Goal: Use online tool/utility: Utilize a website feature to perform a specific function

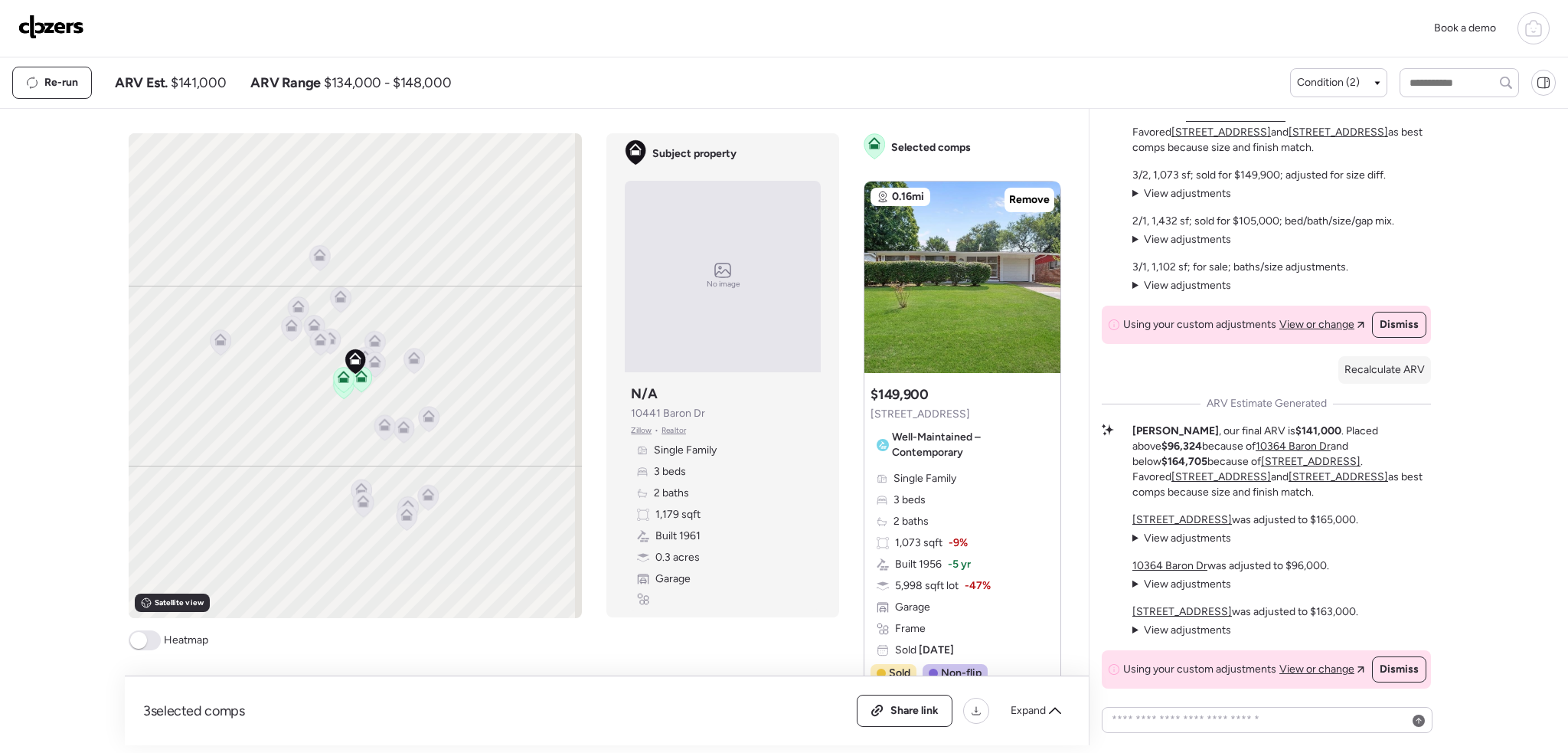
click at [25, 28] on img at bounding box center [51, 27] width 66 height 25
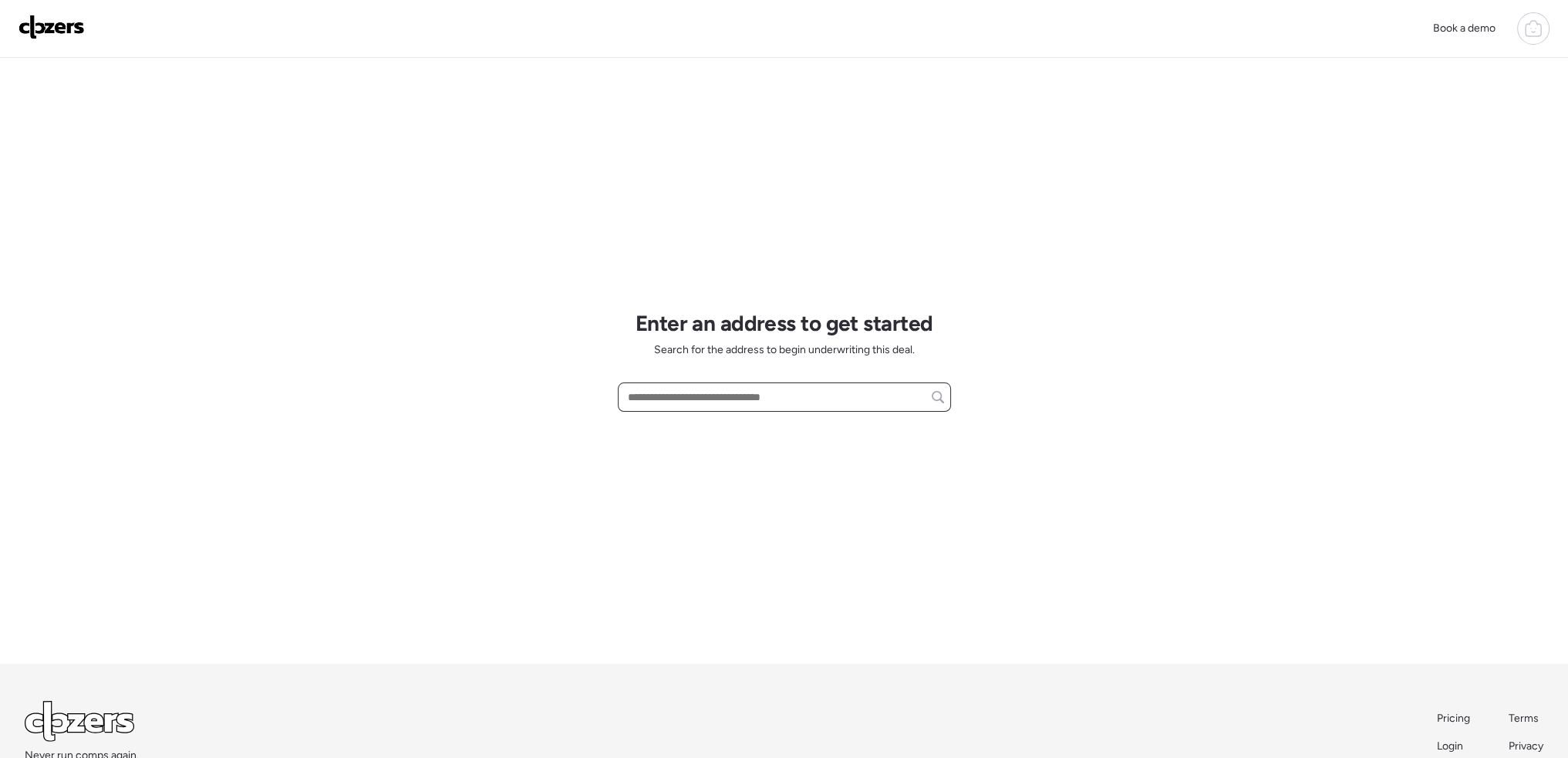
click at [678, 400] on input "text" at bounding box center [784, 397] width 320 height 22
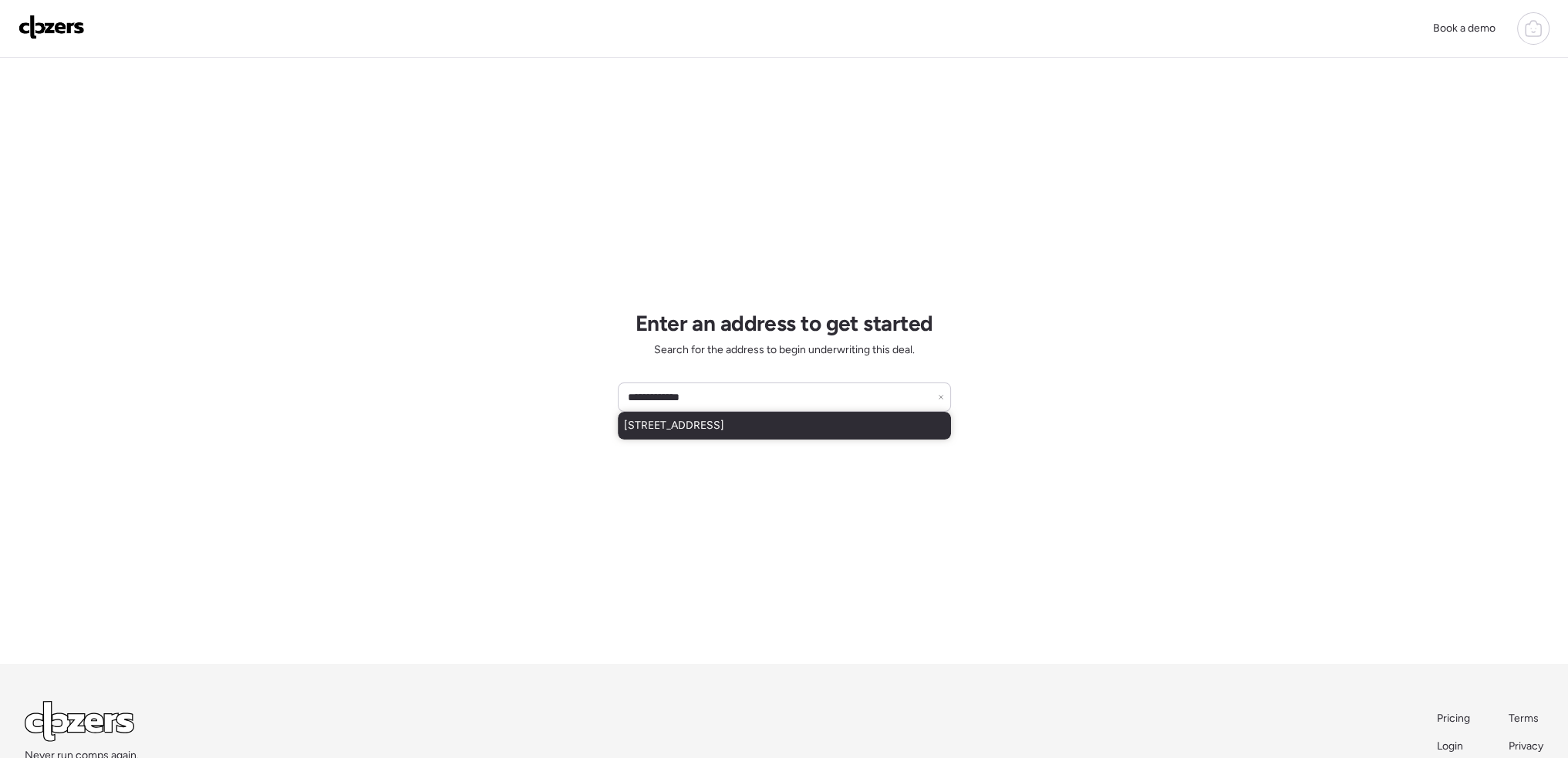
click at [668, 419] on span "[STREET_ADDRESS]" at bounding box center [674, 426] width 100 height 16
type input "**********"
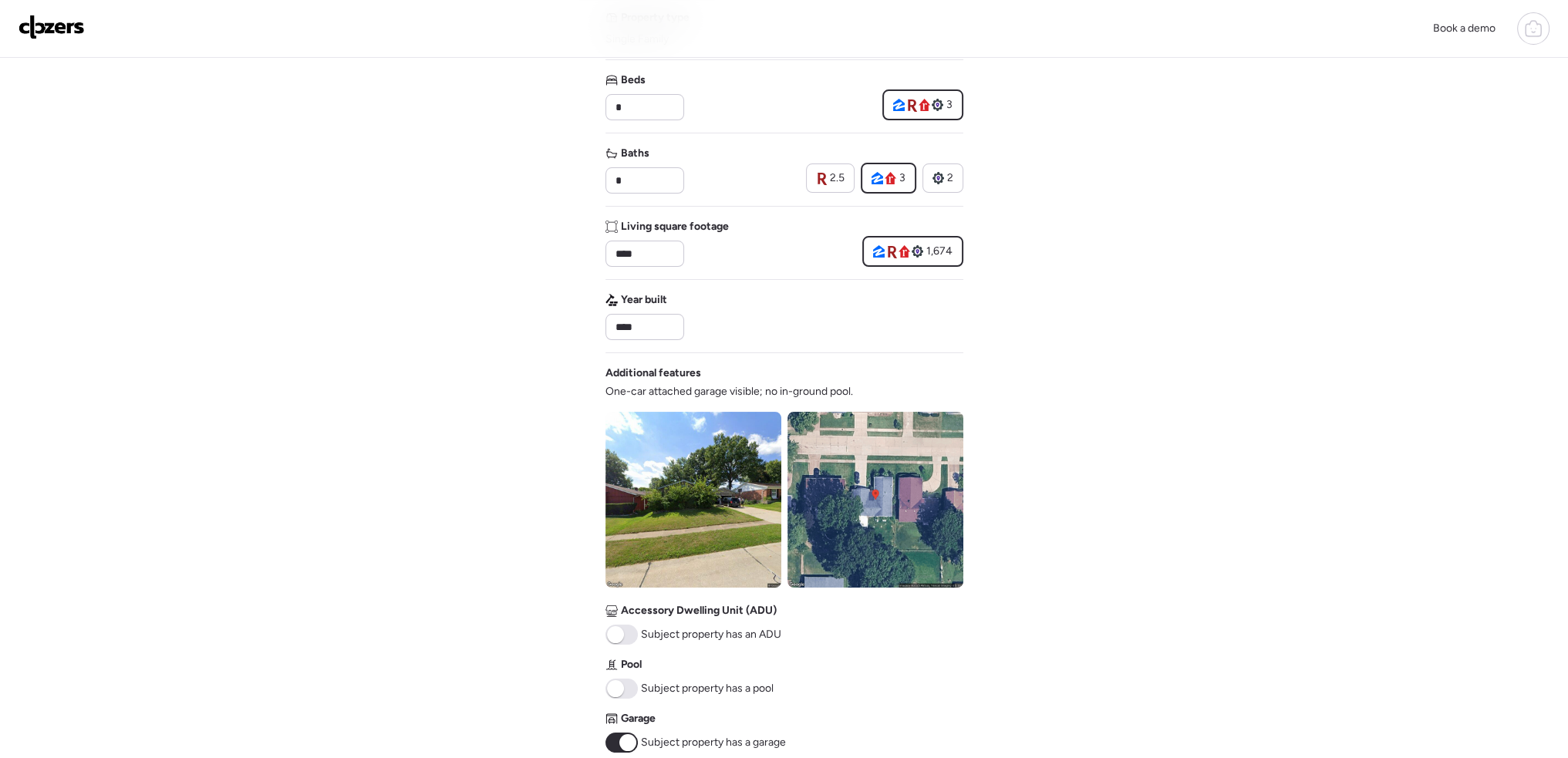
scroll to position [385, 0]
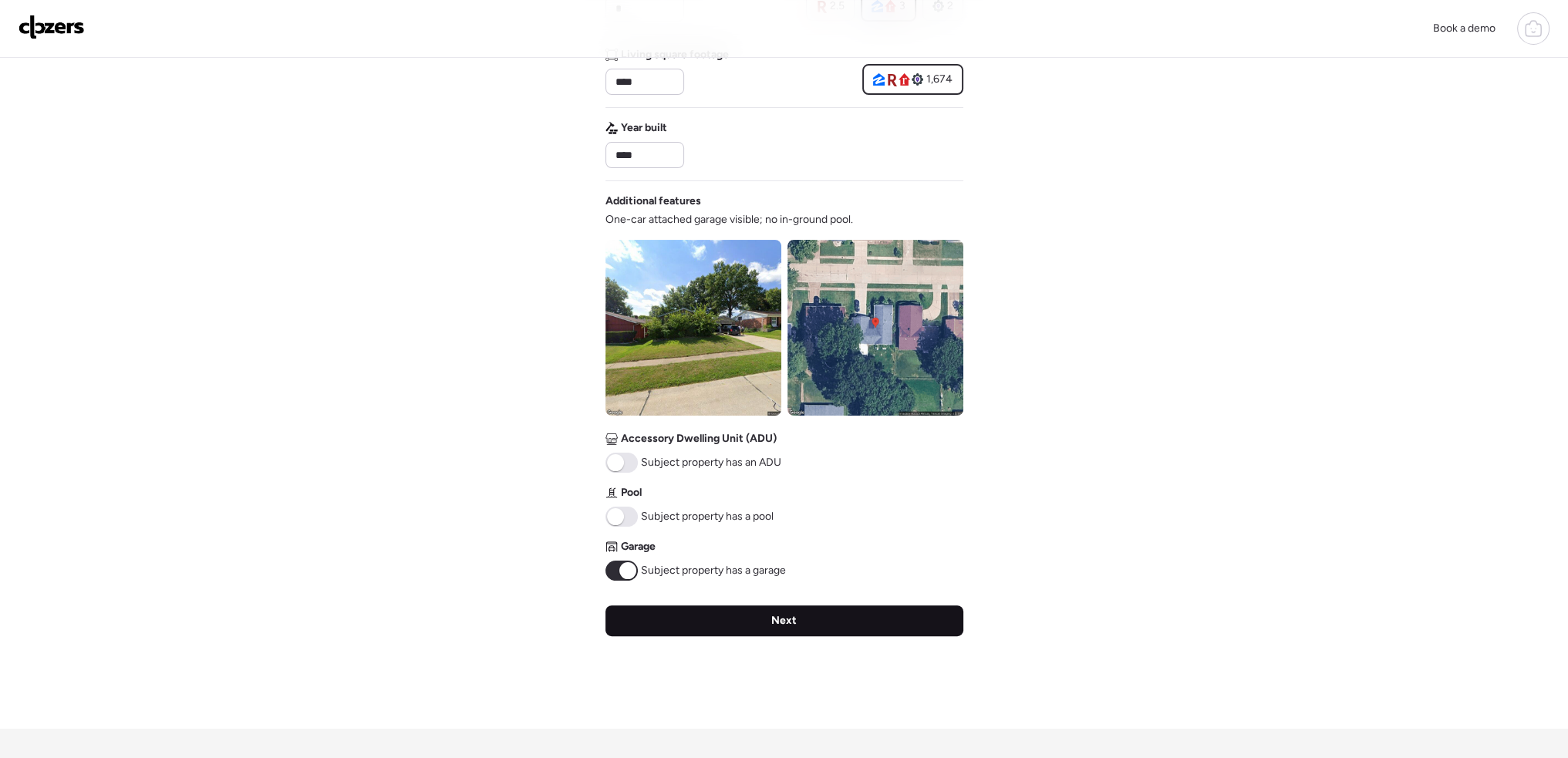
click at [820, 619] on div "Next" at bounding box center [785, 620] width 358 height 30
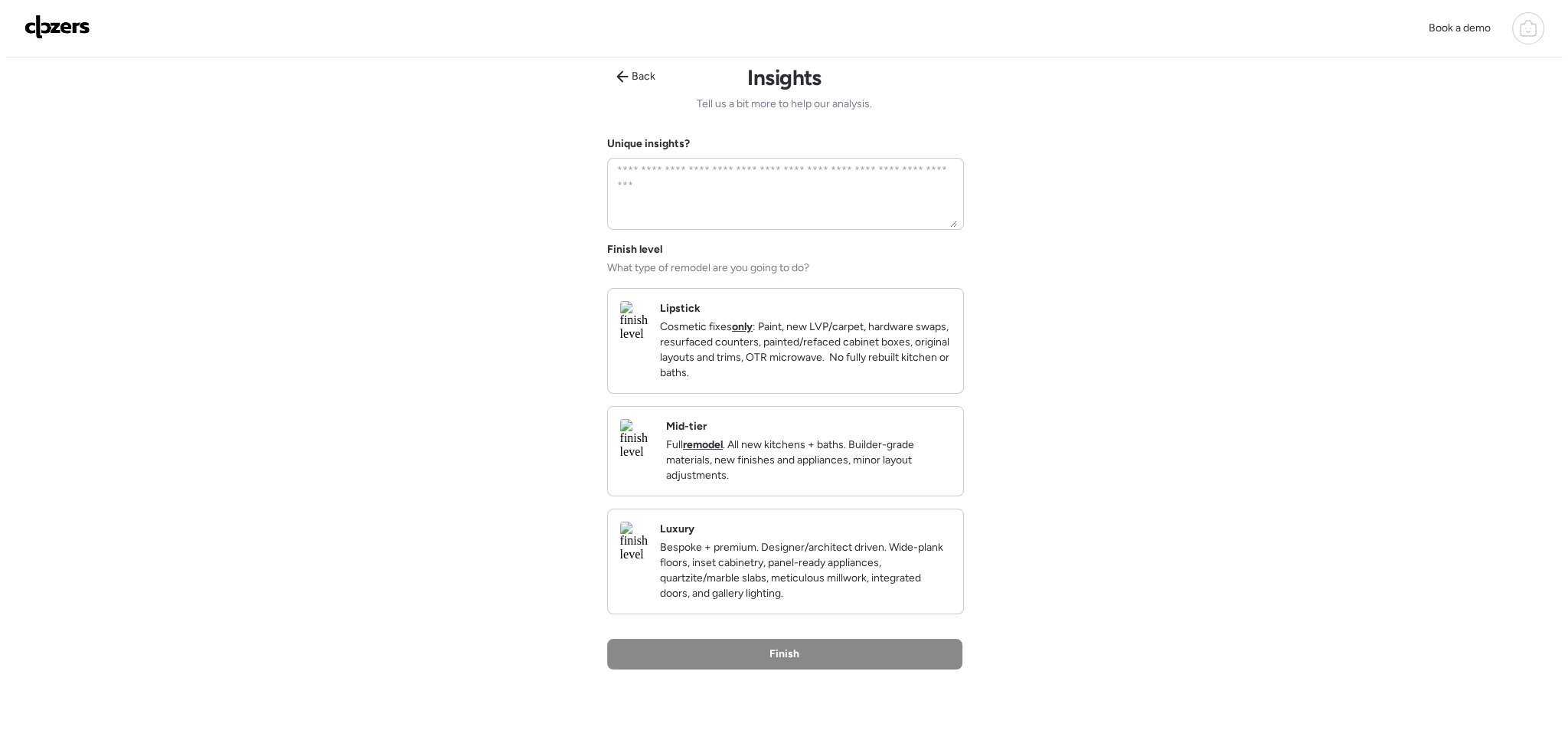
scroll to position [0, 0]
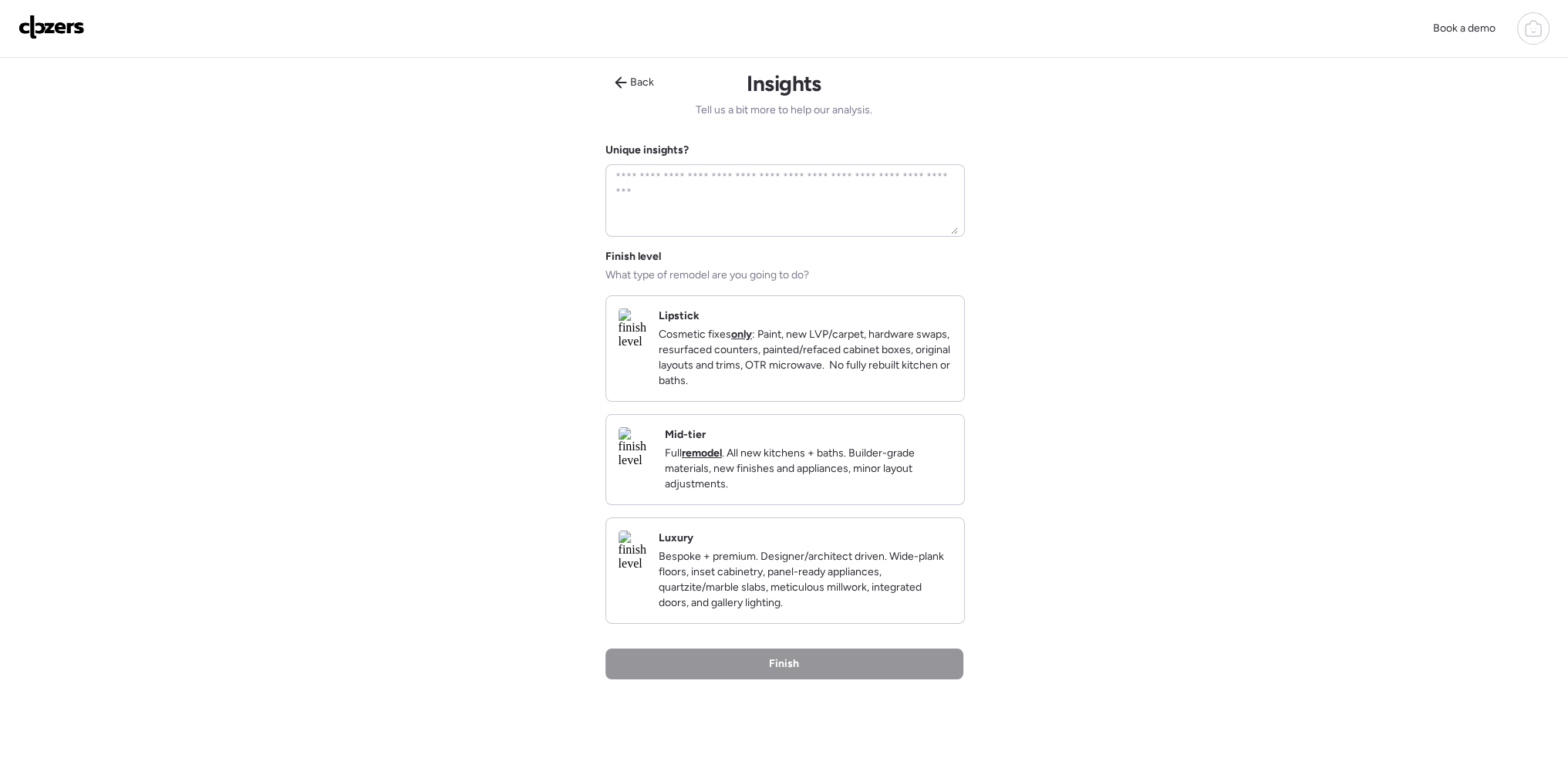
click at [848, 377] on p "Cosmetic fixes only : Paint, new LVP/carpet, hardware swaps, resurfaced counter…" at bounding box center [805, 357] width 293 height 62
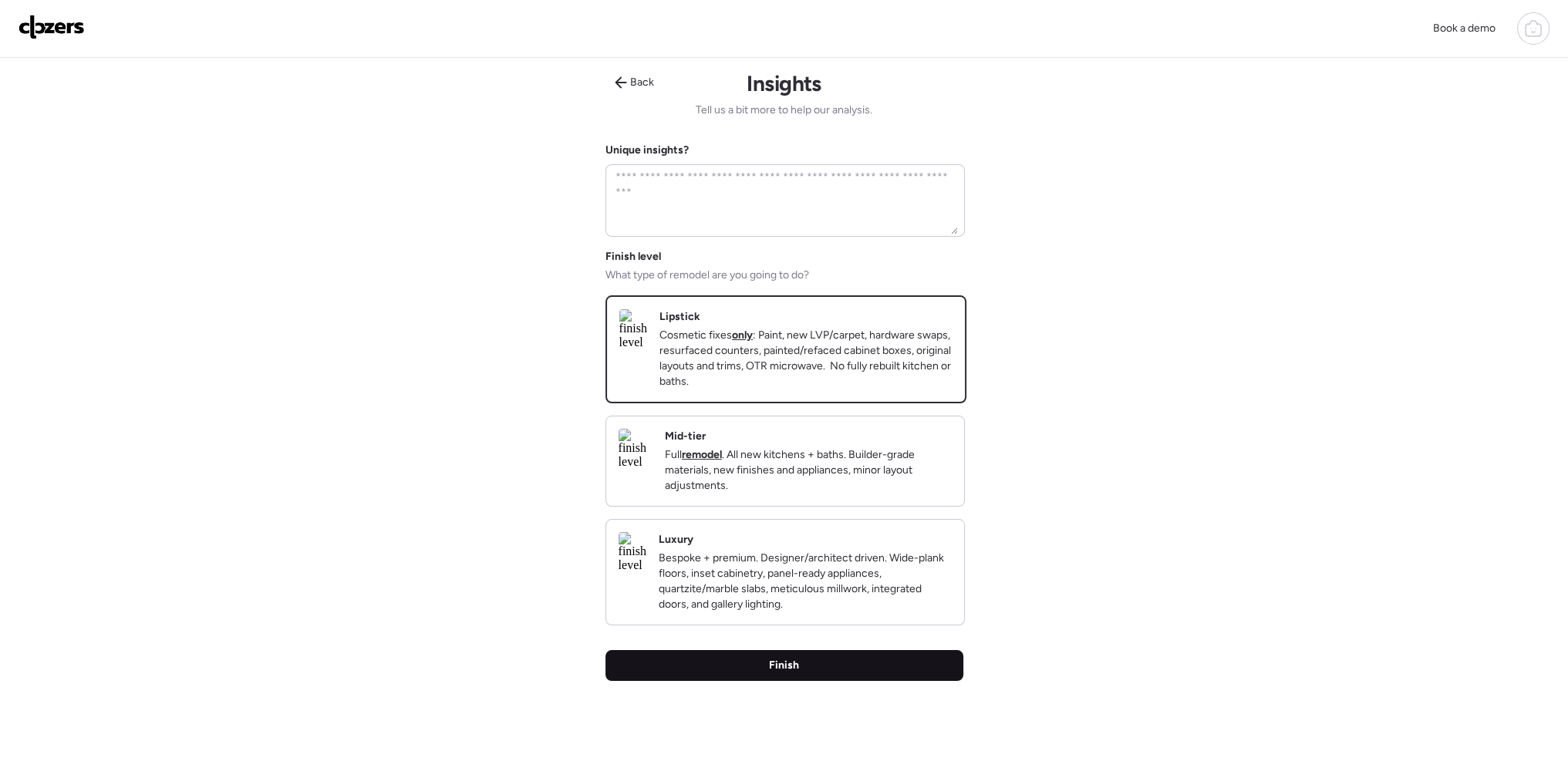
click at [829, 681] on div "Finish" at bounding box center [785, 665] width 358 height 30
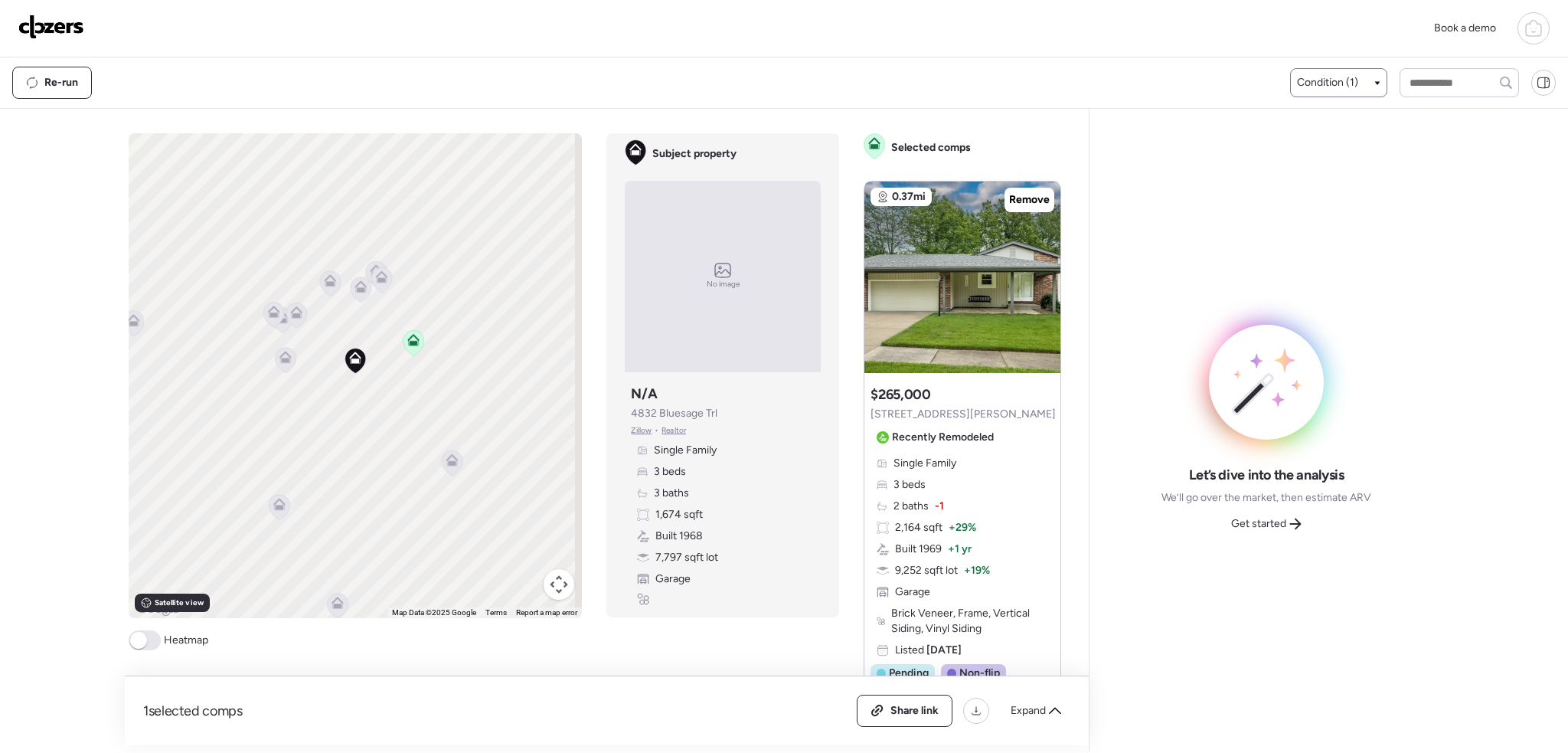
drag, startPoint x: 1354, startPoint y: 65, endPoint x: 1356, endPoint y: 81, distance: 16.1
click at [1355, 66] on div "Re-run Condition (1)" at bounding box center [784, 82] width 1568 height 50
click at [1356, 81] on span "Condition (1)" at bounding box center [1327, 83] width 61 height 16
click at [148, 646] on div at bounding box center [784, 334] width 1568 height 753
click at [148, 646] on span at bounding box center [144, 640] width 32 height 20
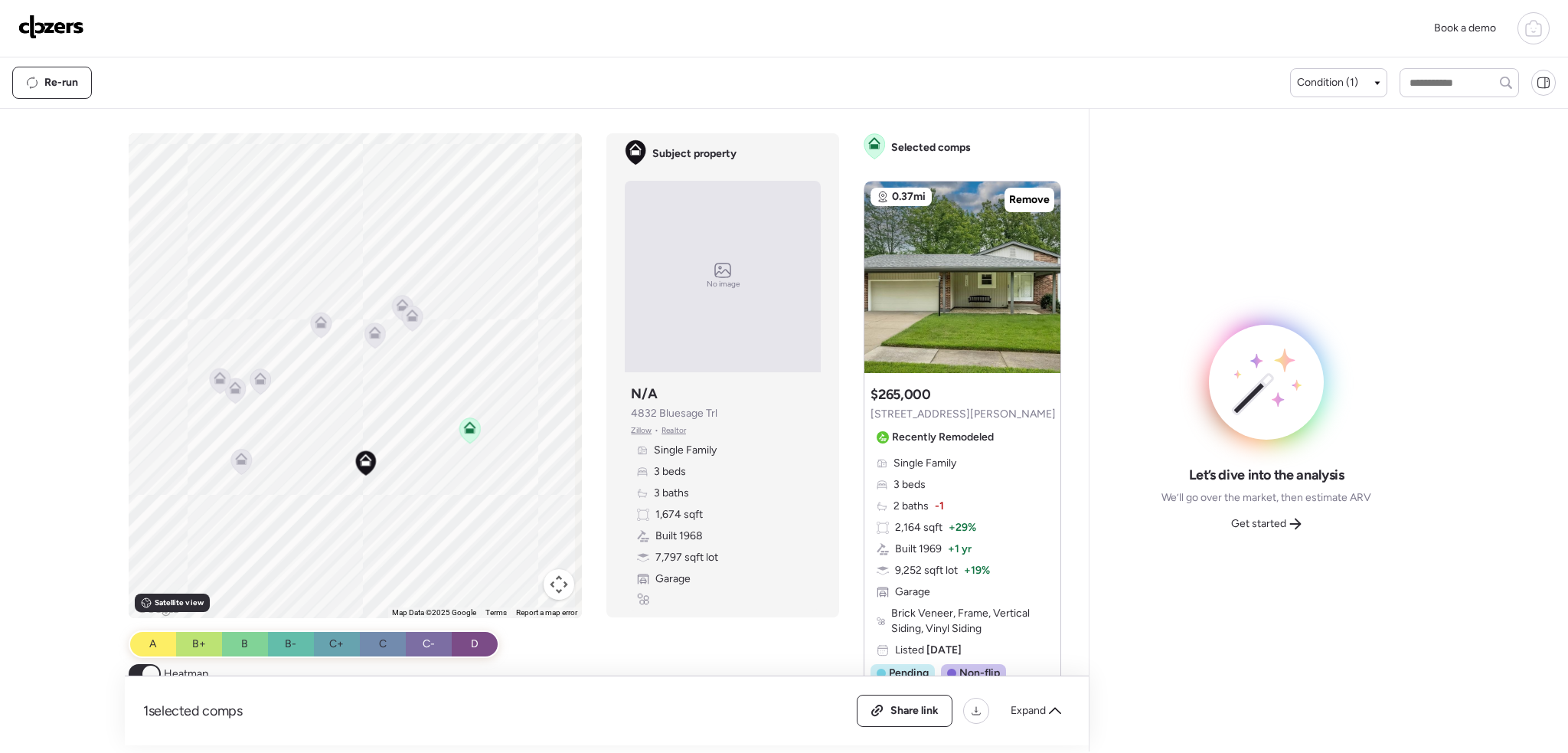
drag, startPoint x: 358, startPoint y: 303, endPoint x: 342, endPoint y: 440, distance: 137.9
click at [342, 440] on div "To activate drag with keyboard, press Alt + Enter. Once in keyboard drag state,…" at bounding box center [355, 376] width 454 height 485
click at [463, 449] on icon at bounding box center [466, 449] width 12 height 12
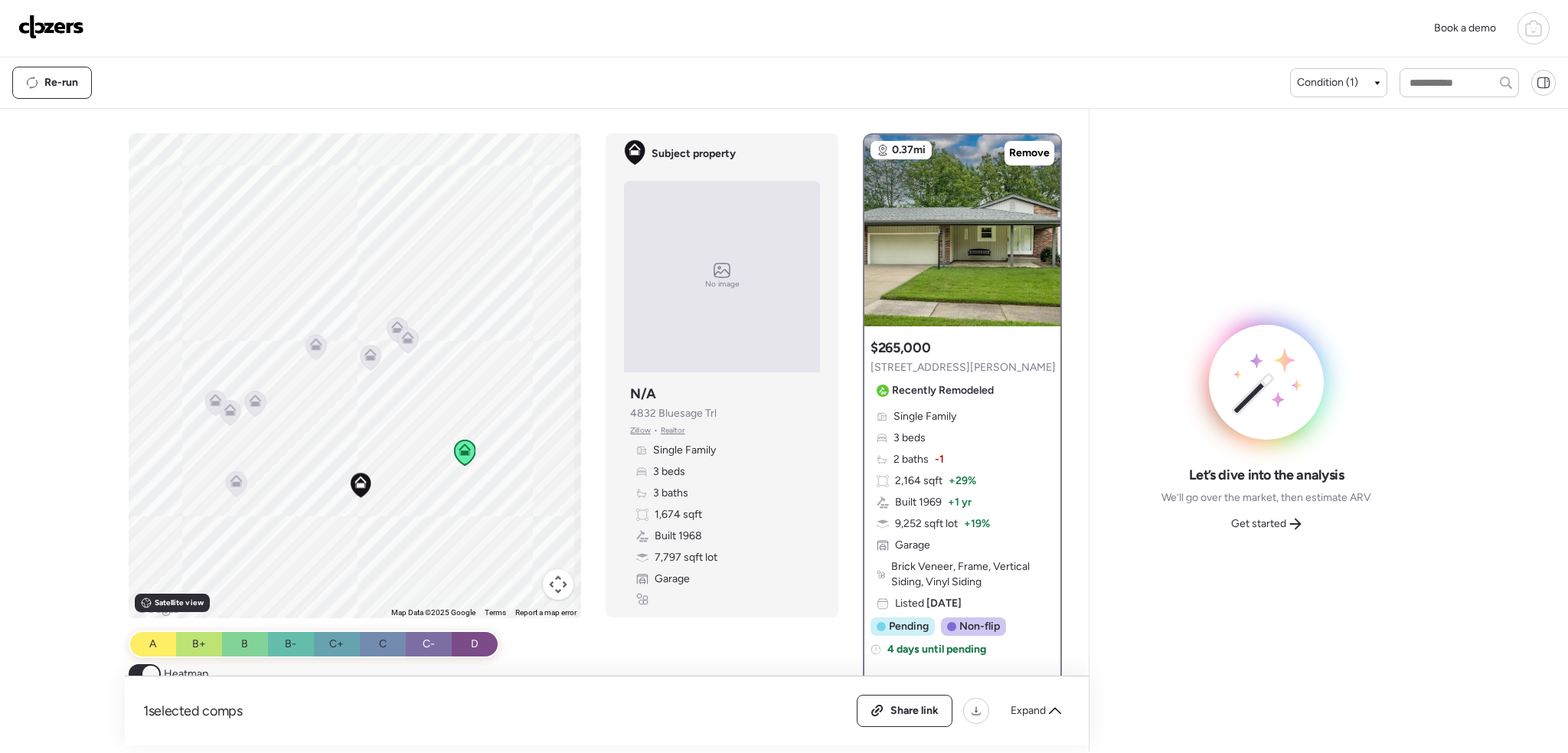
click at [371, 355] on icon at bounding box center [371, 355] width 12 height 12
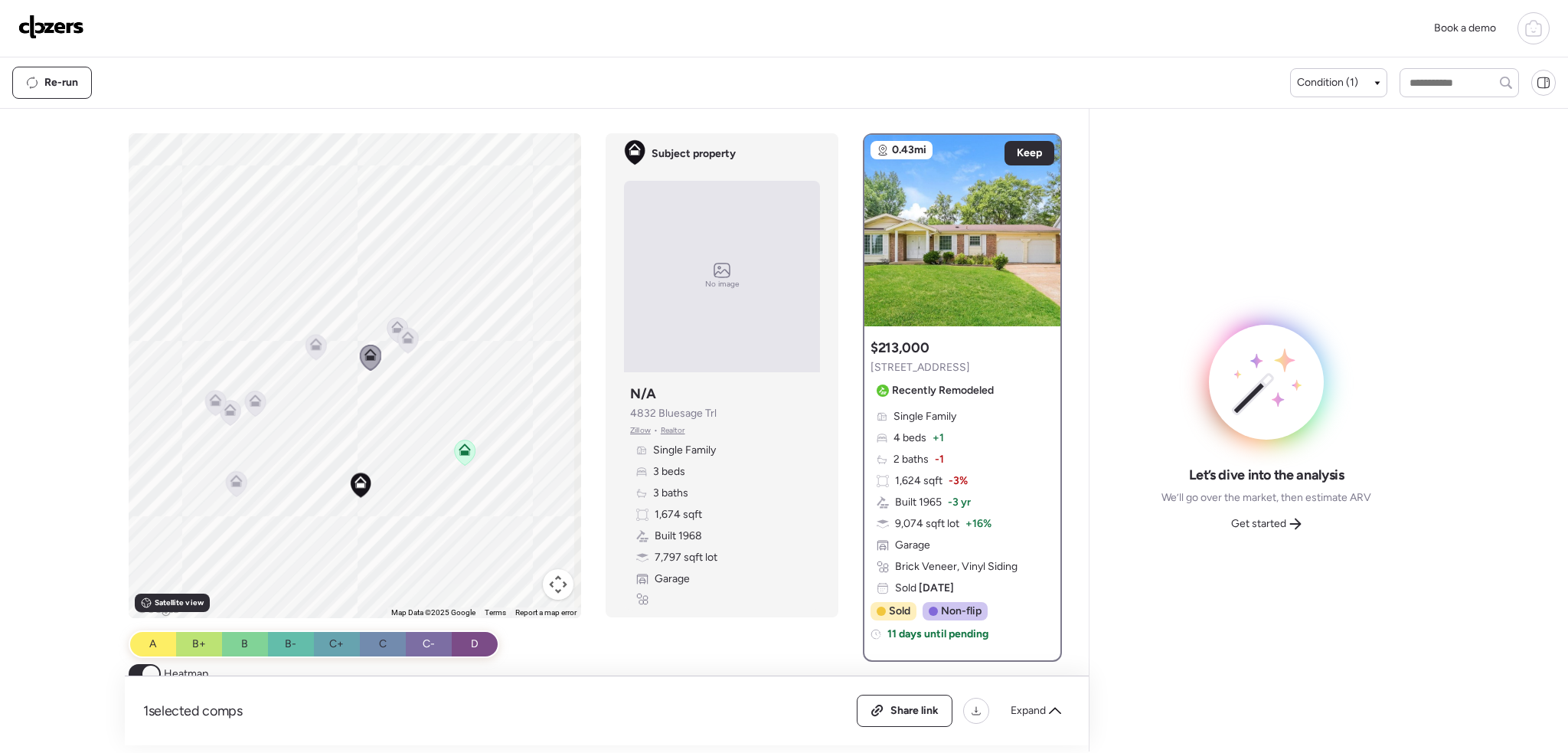
click at [260, 407] on icon at bounding box center [255, 403] width 21 height 26
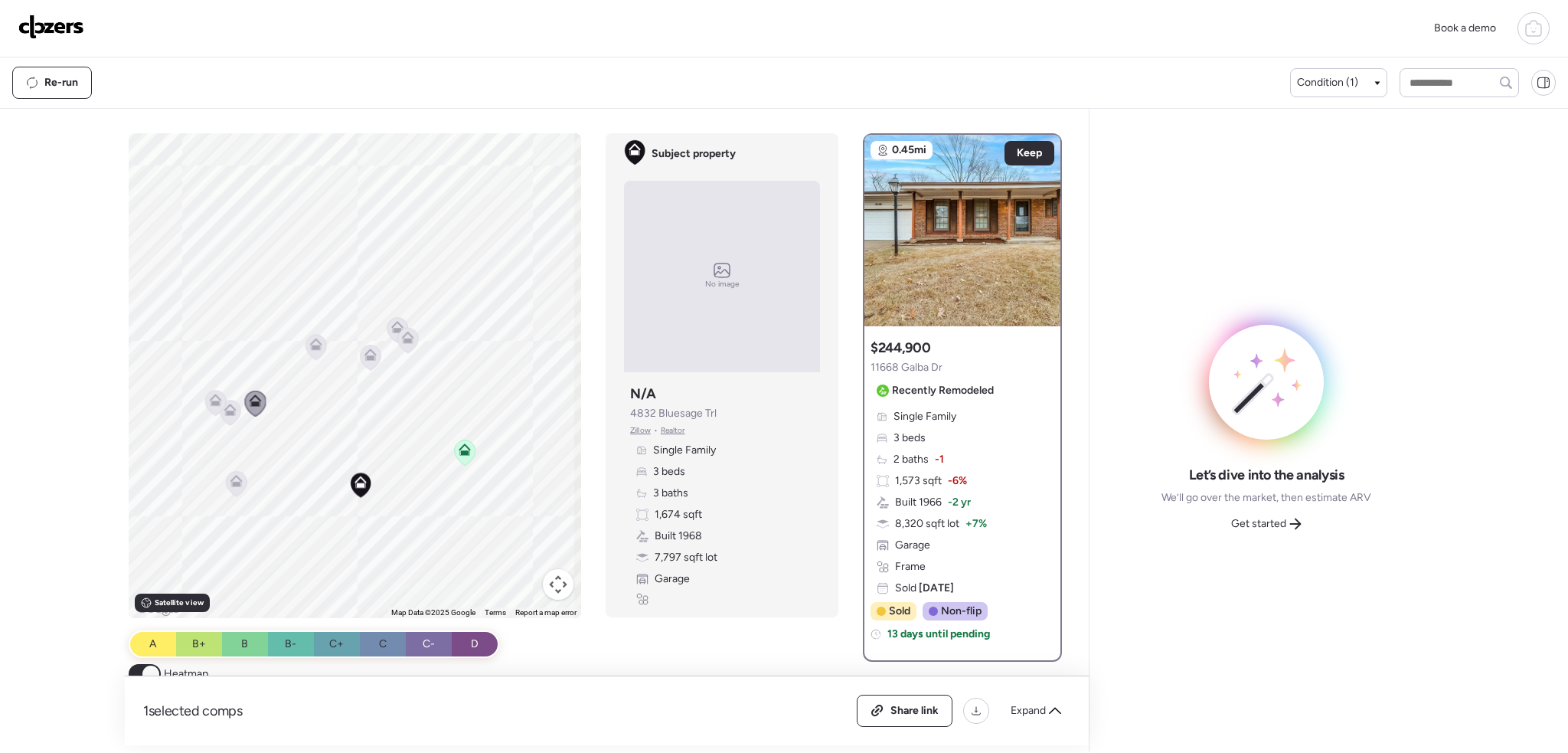
click at [410, 345] on icon at bounding box center [408, 340] width 21 height 26
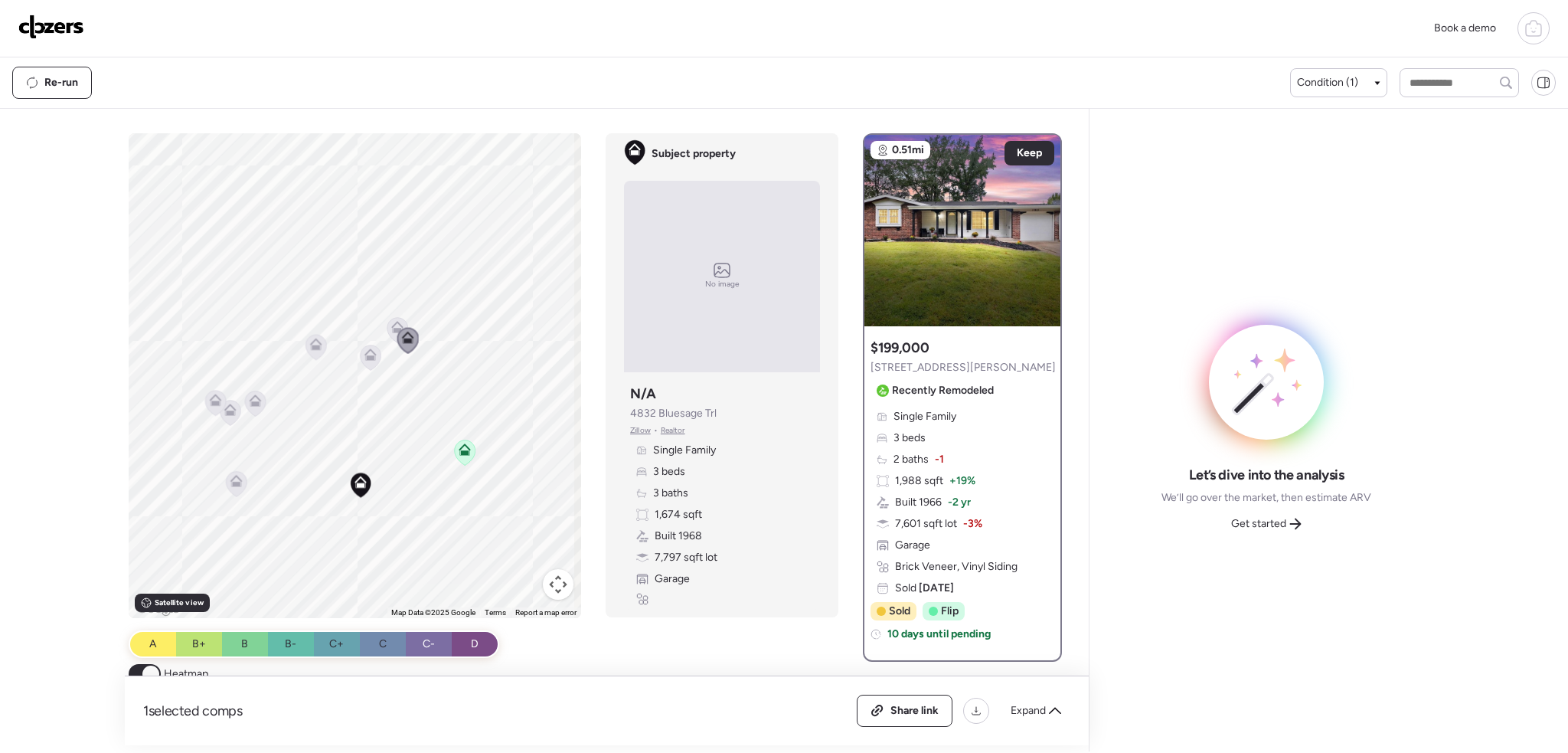
click at [366, 365] on icon at bounding box center [371, 357] width 21 height 26
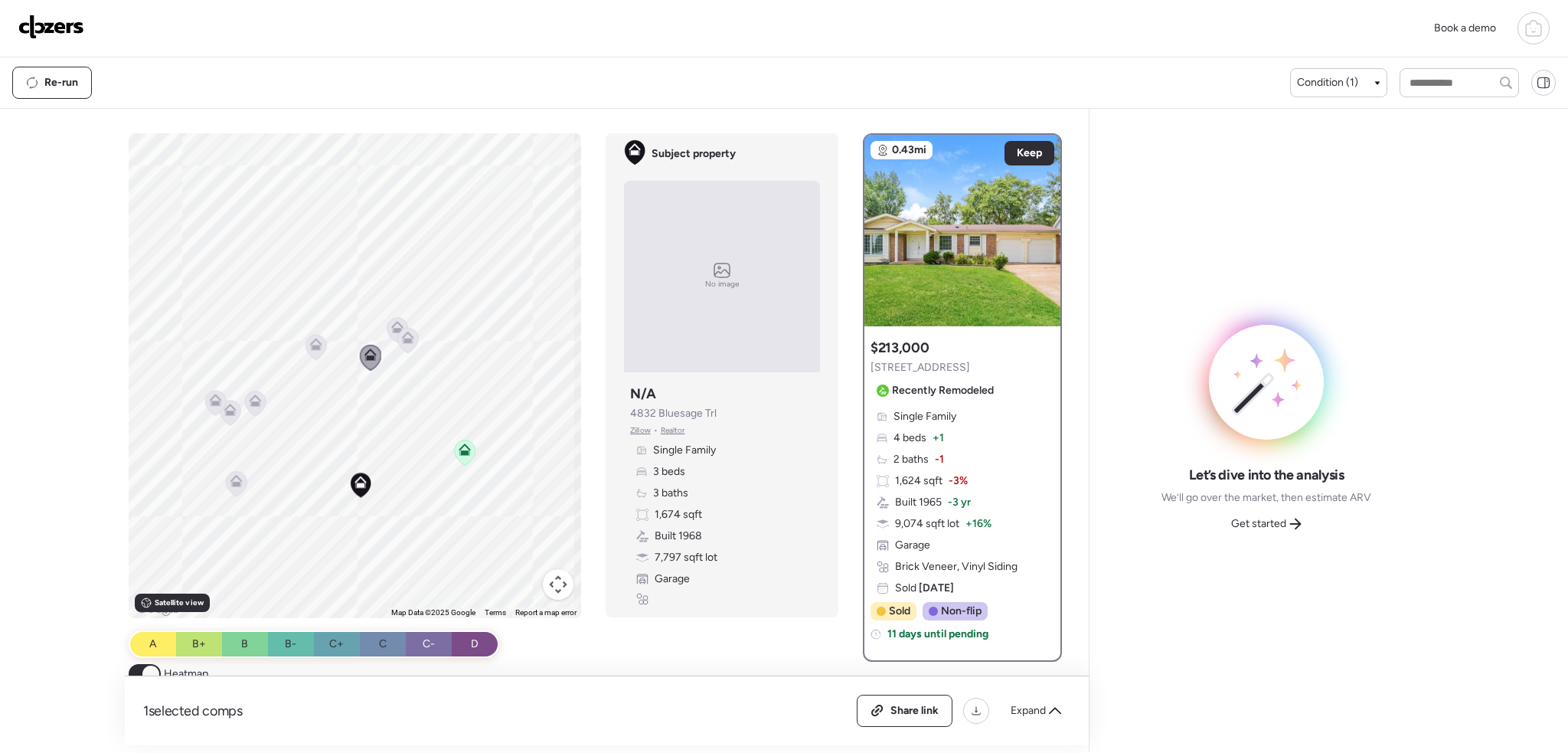
click at [236, 481] on icon at bounding box center [236, 484] width 10 height 5
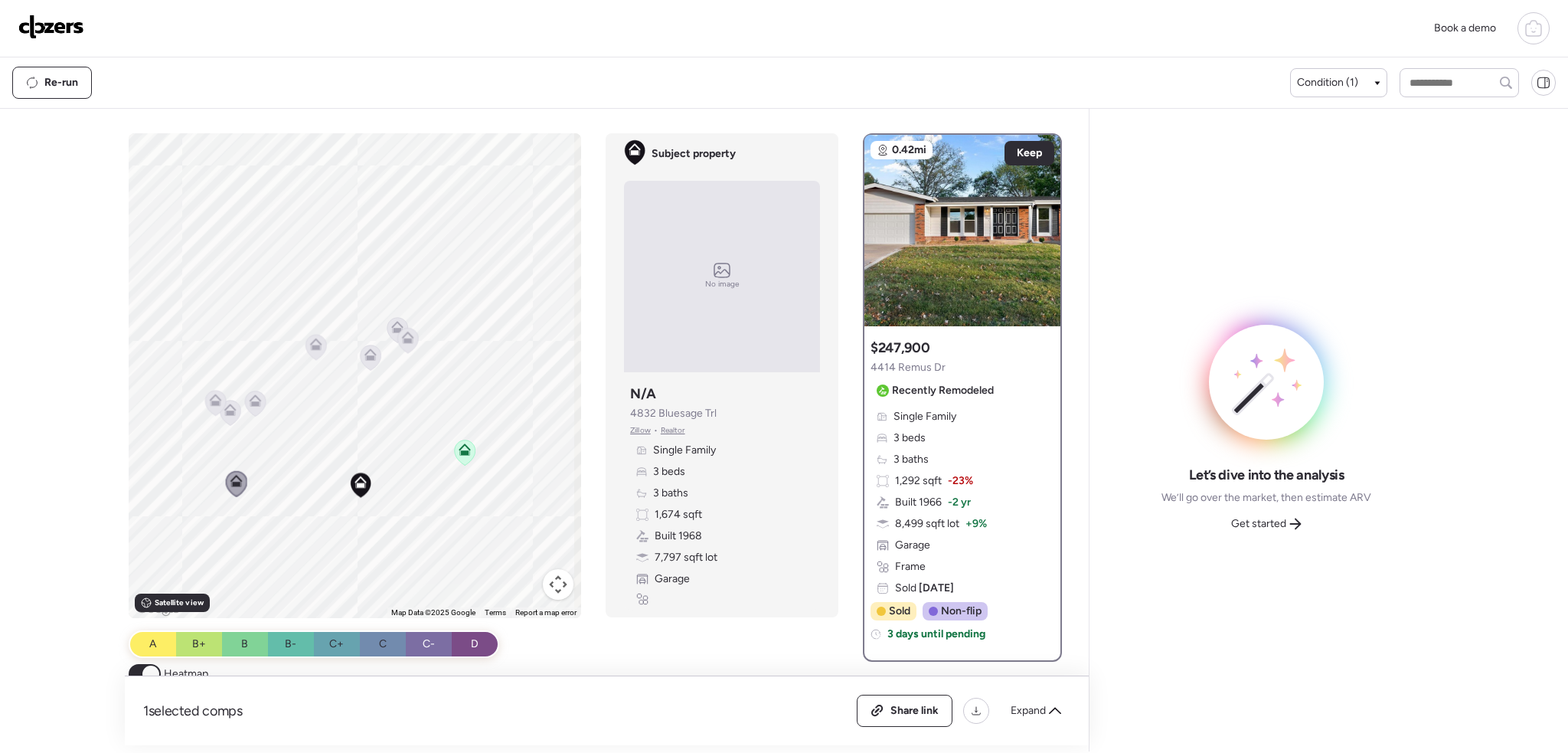
click at [361, 361] on icon at bounding box center [371, 357] width 21 height 26
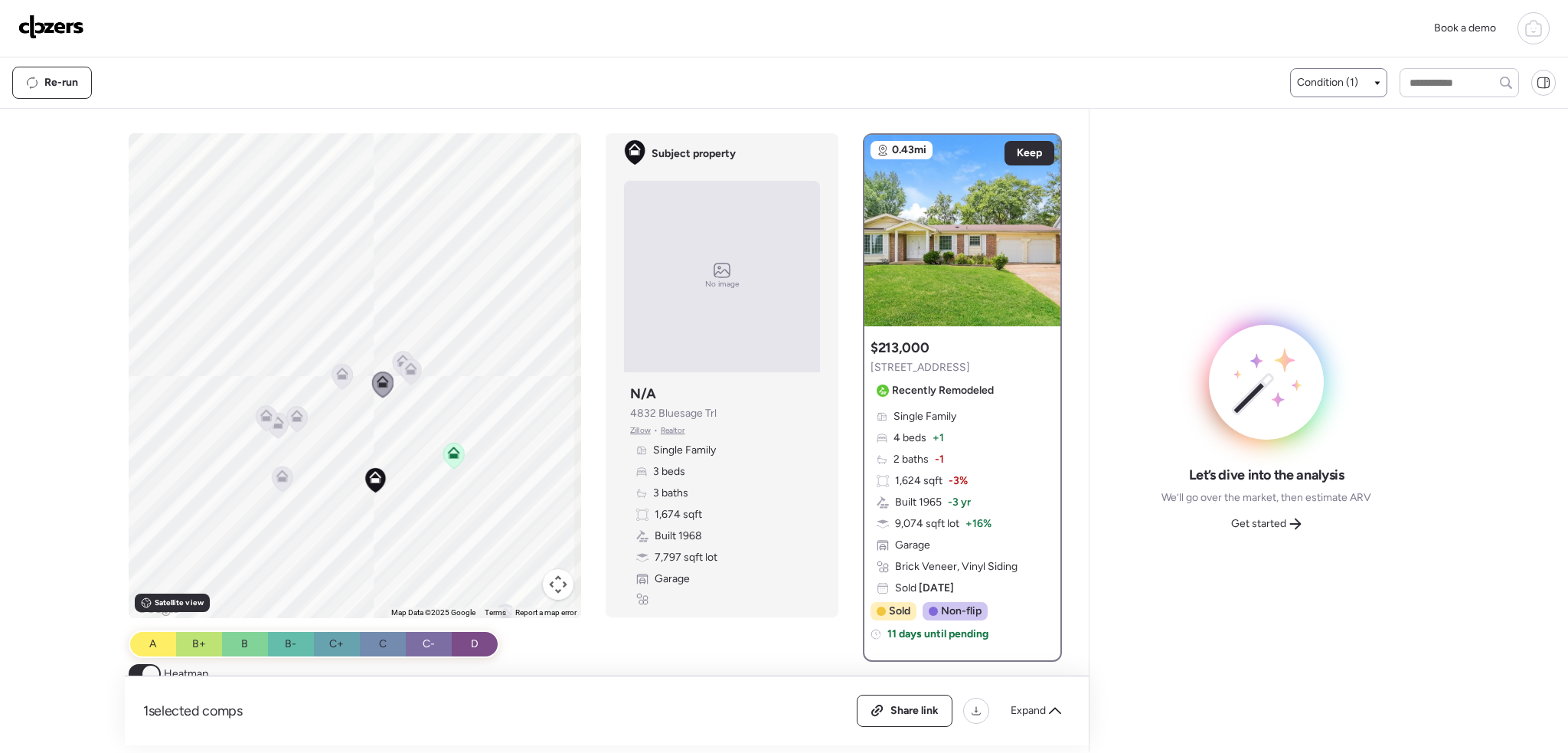
click at [1354, 79] on div "Condition (1)" at bounding box center [1339, 83] width 84 height 16
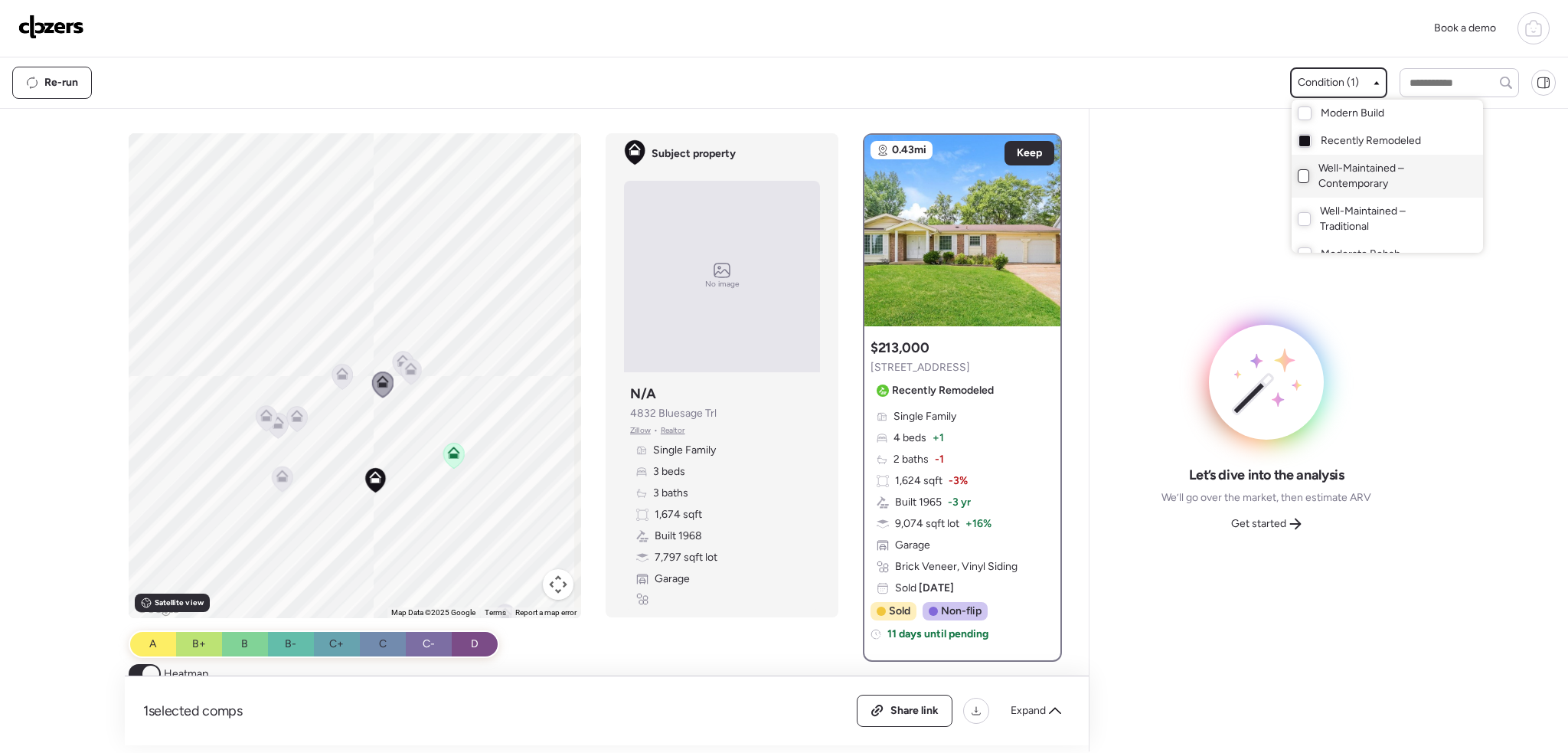
click at [1305, 175] on div at bounding box center [1304, 176] width 12 height 14
click at [362, 421] on div at bounding box center [784, 334] width 1568 height 753
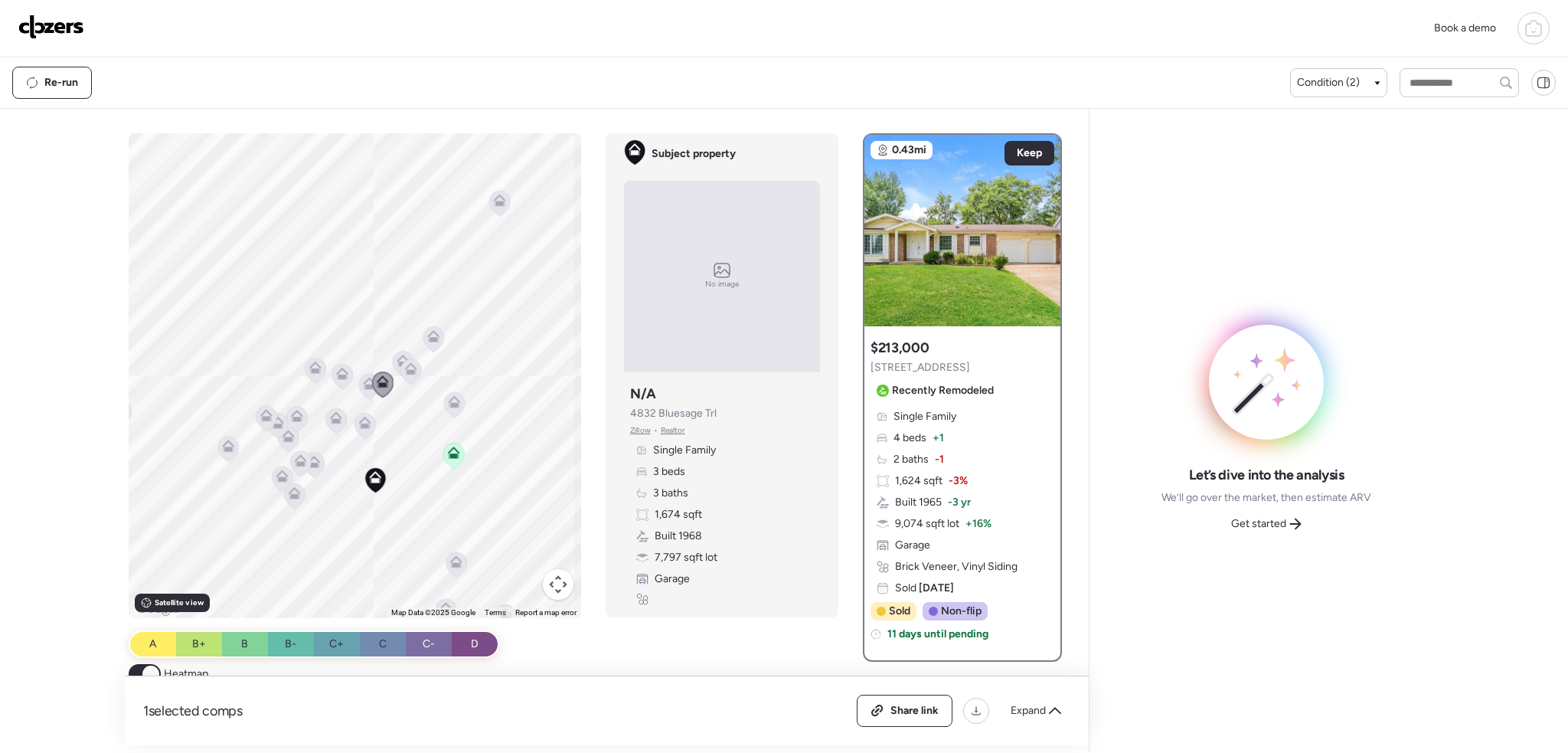
click at [359, 422] on icon at bounding box center [365, 422] width 12 height 12
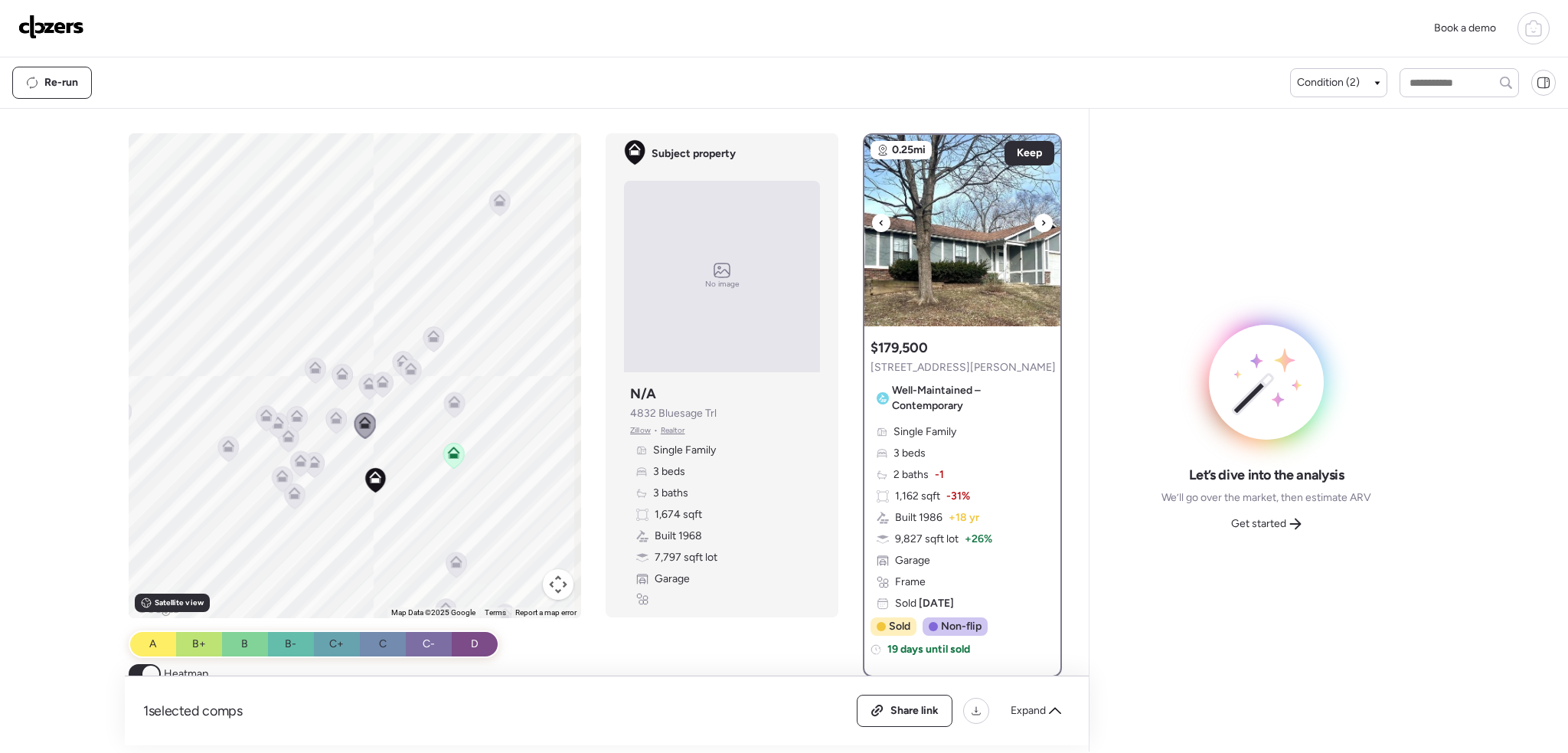
click at [1040, 217] on icon at bounding box center [1044, 223] width 6 height 19
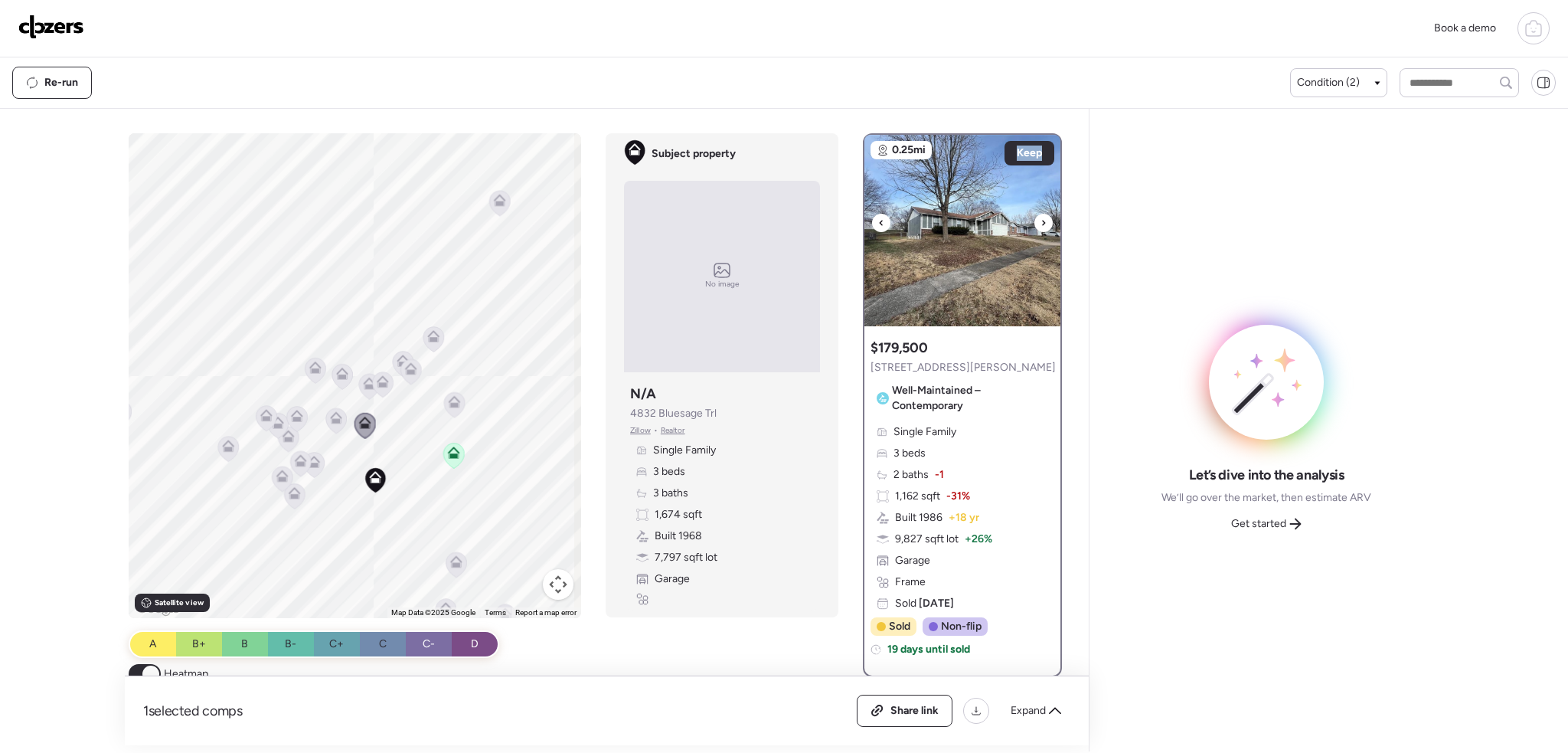
click at [1040, 217] on icon at bounding box center [1044, 223] width 6 height 19
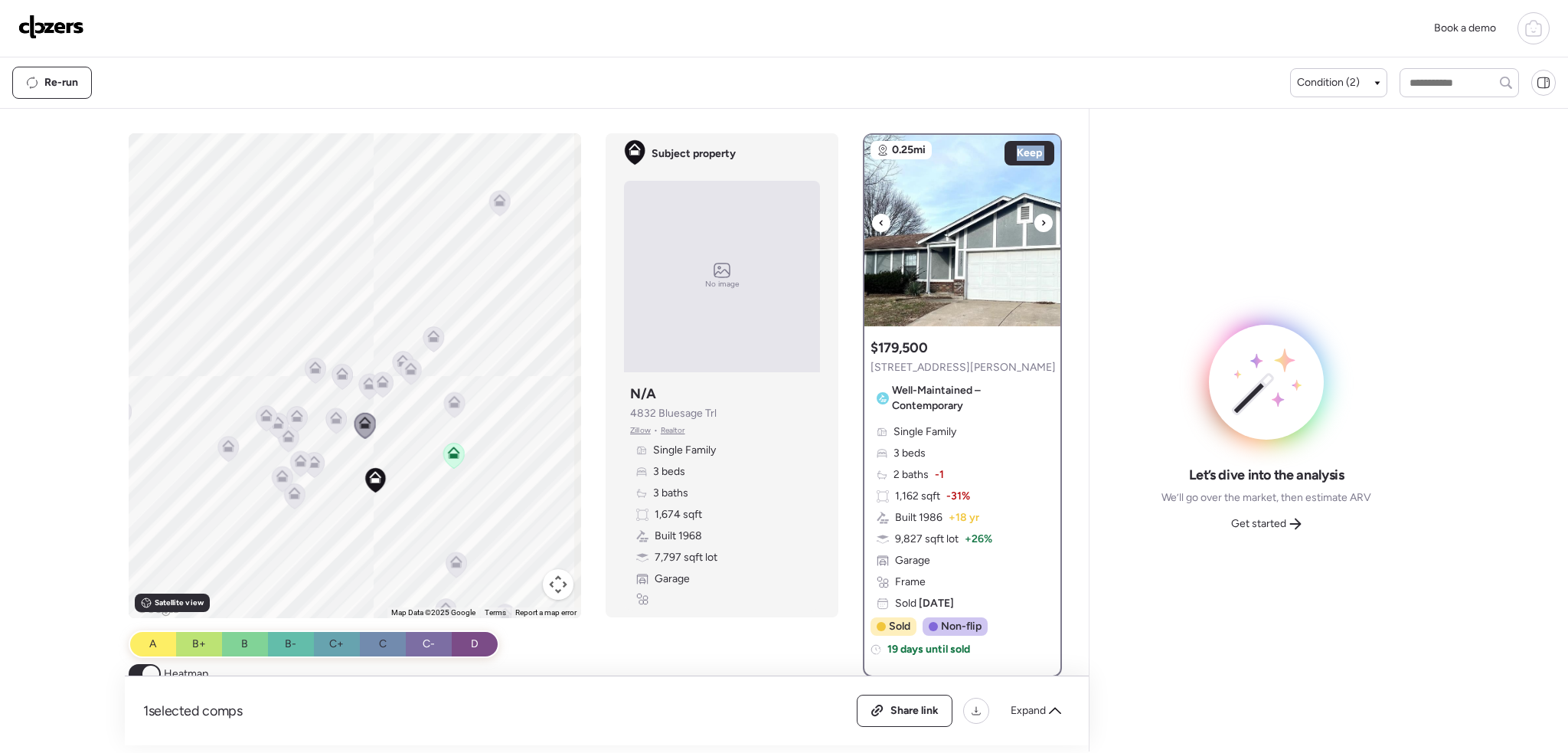
click at [1040, 217] on icon at bounding box center [1044, 223] width 6 height 19
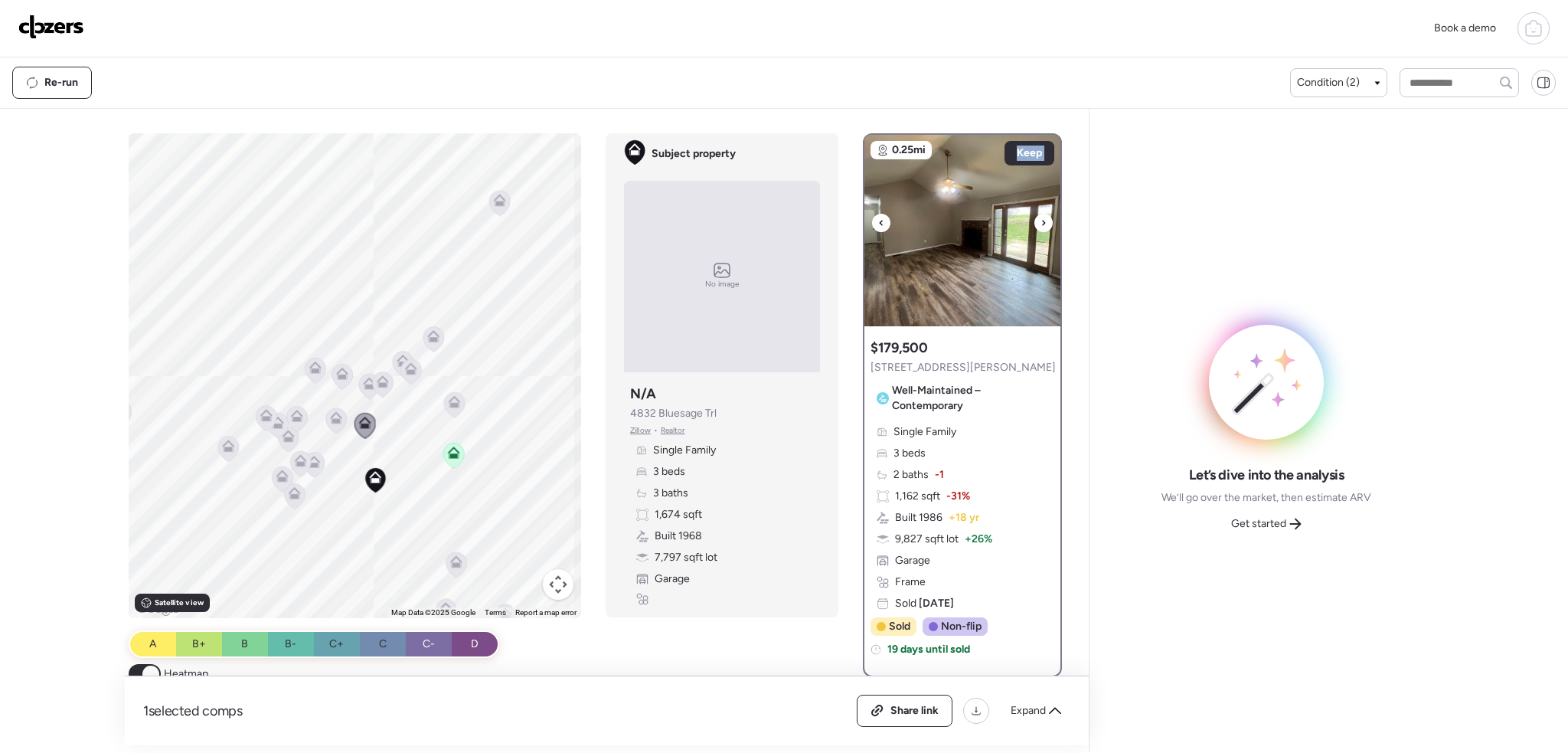
click at [1040, 217] on icon at bounding box center [1044, 223] width 6 height 19
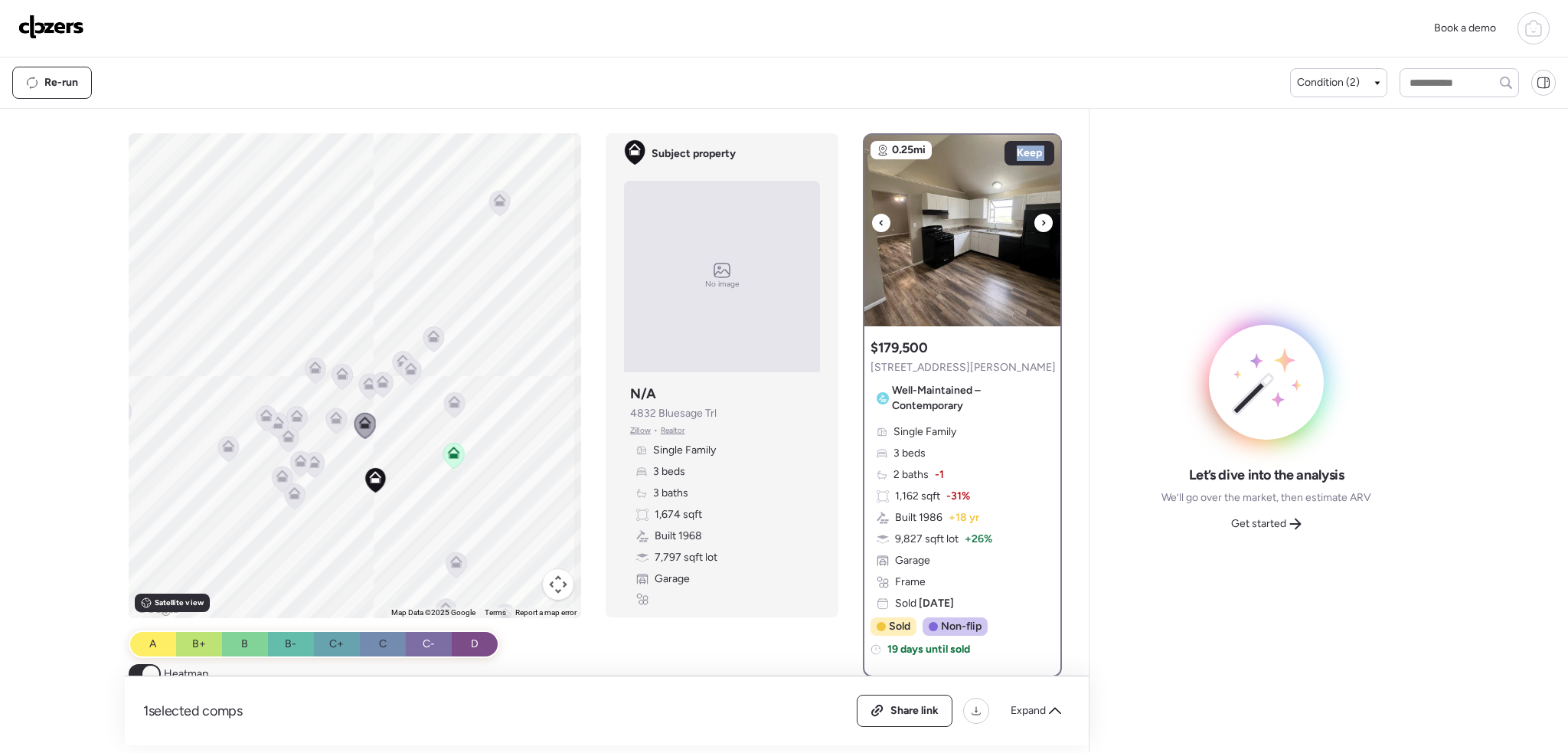
click at [1040, 217] on icon at bounding box center [1044, 223] width 6 height 19
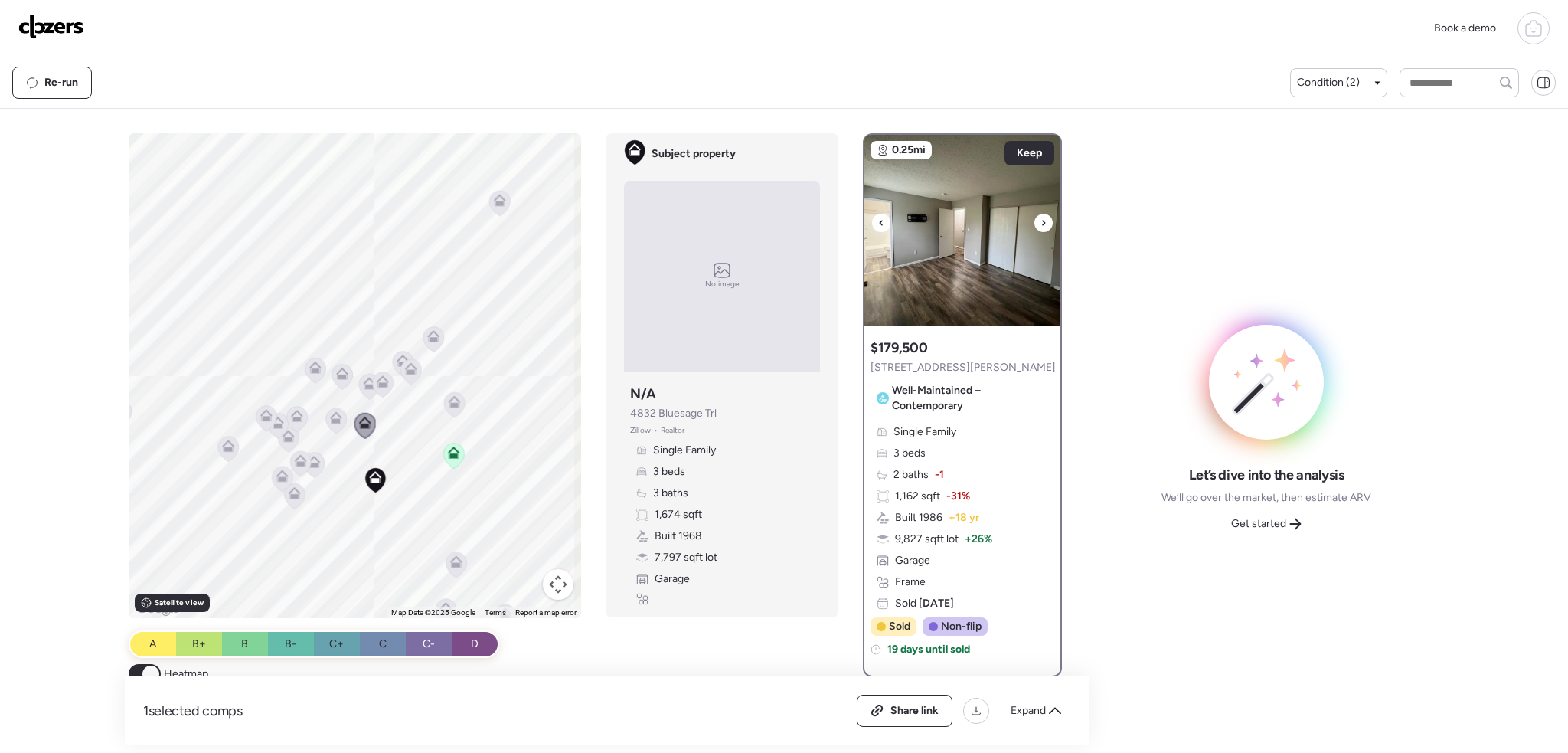
click at [1040, 217] on icon at bounding box center [1044, 223] width 6 height 19
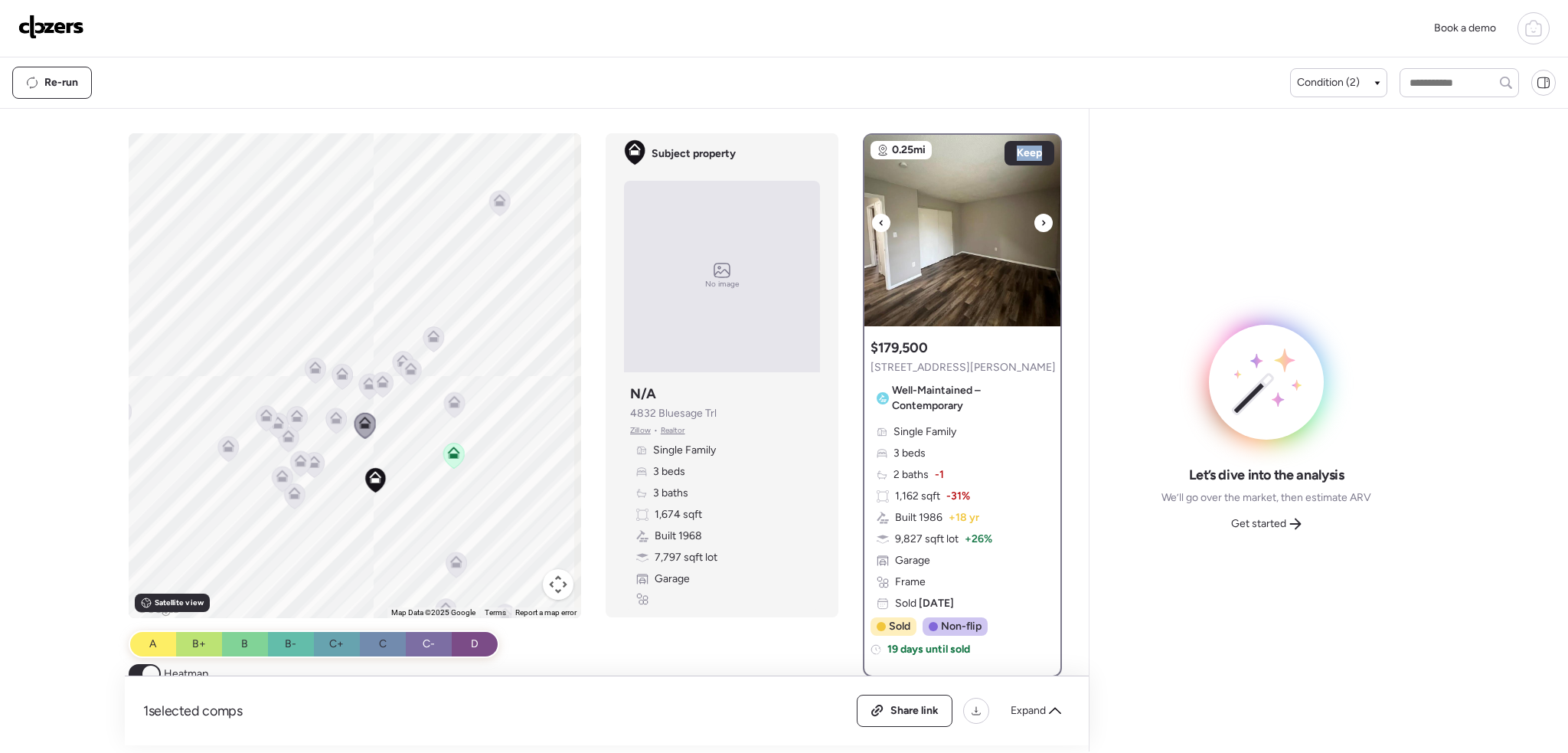
click at [1040, 217] on icon at bounding box center [1044, 223] width 6 height 19
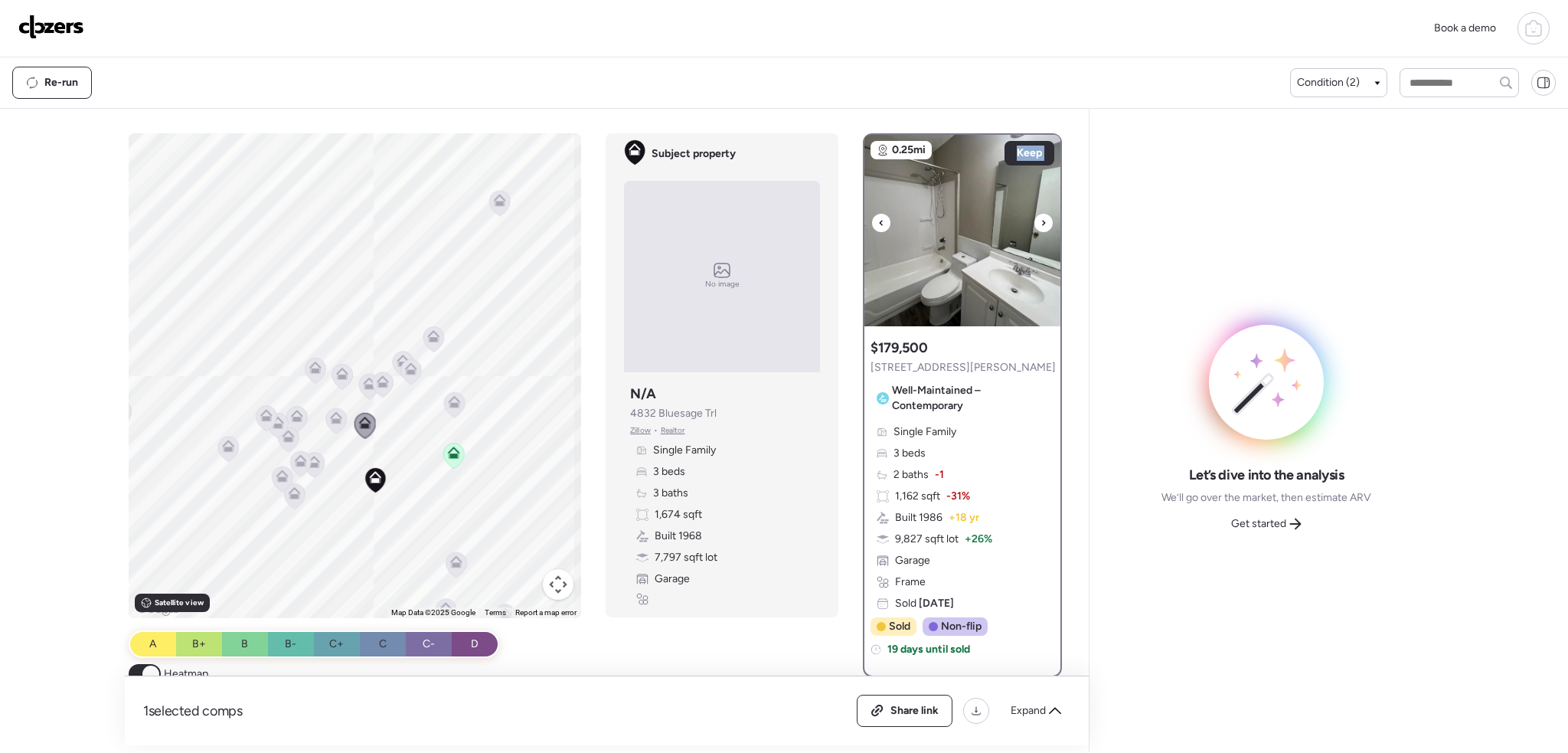
click at [1040, 217] on icon at bounding box center [1044, 223] width 6 height 19
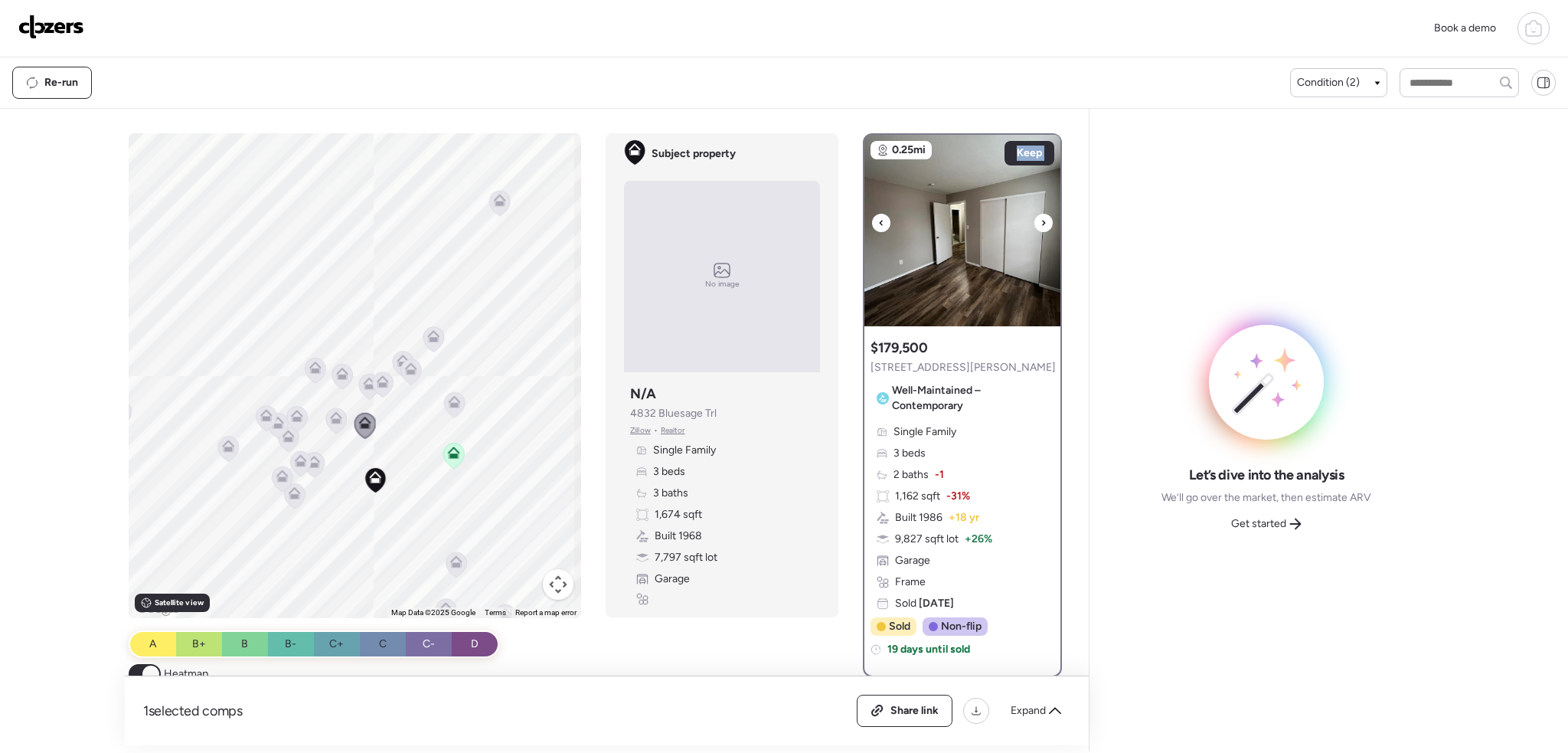
click at [1040, 217] on icon at bounding box center [1044, 223] width 6 height 19
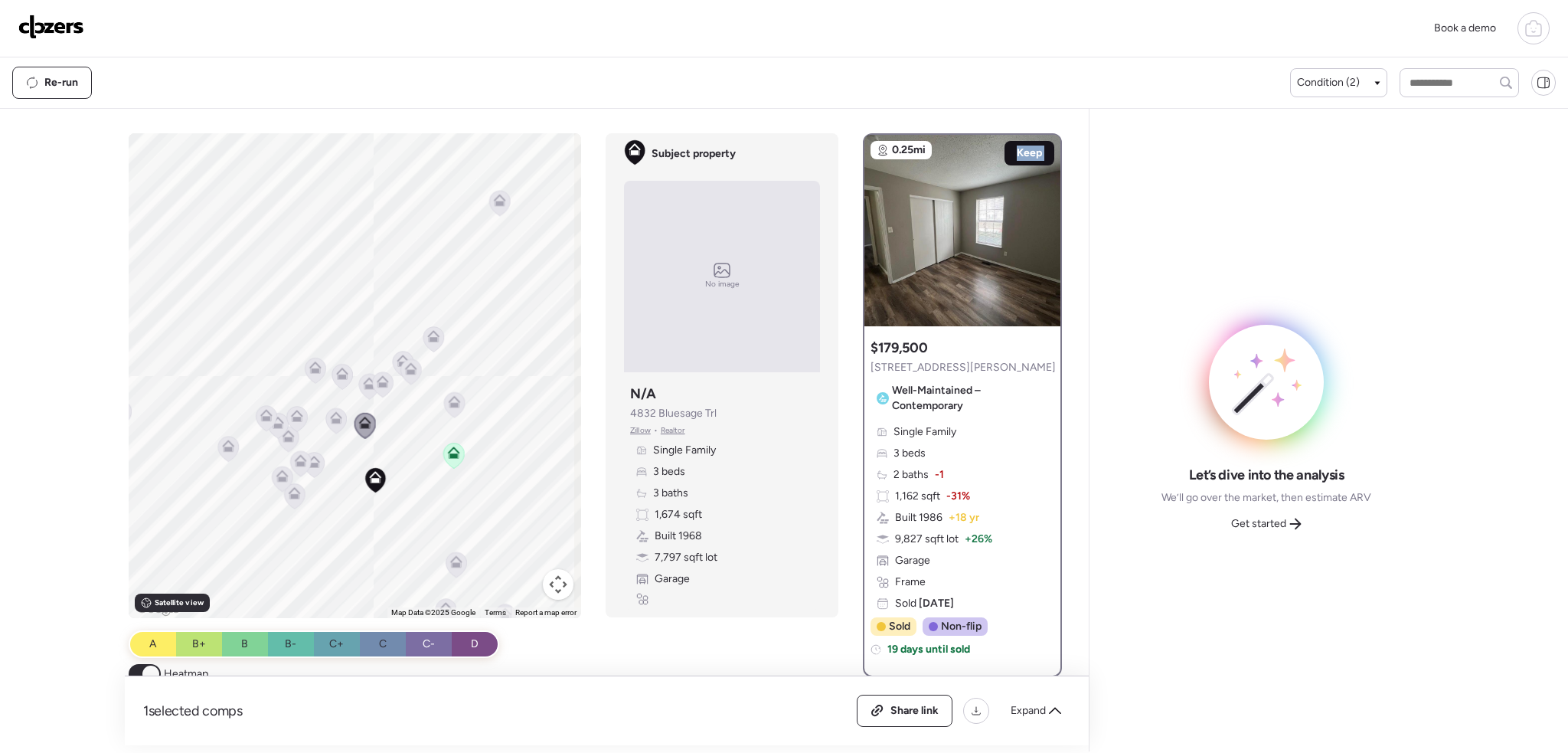
click at [1027, 148] on span "Keep" at bounding box center [1029, 153] width 26 height 16
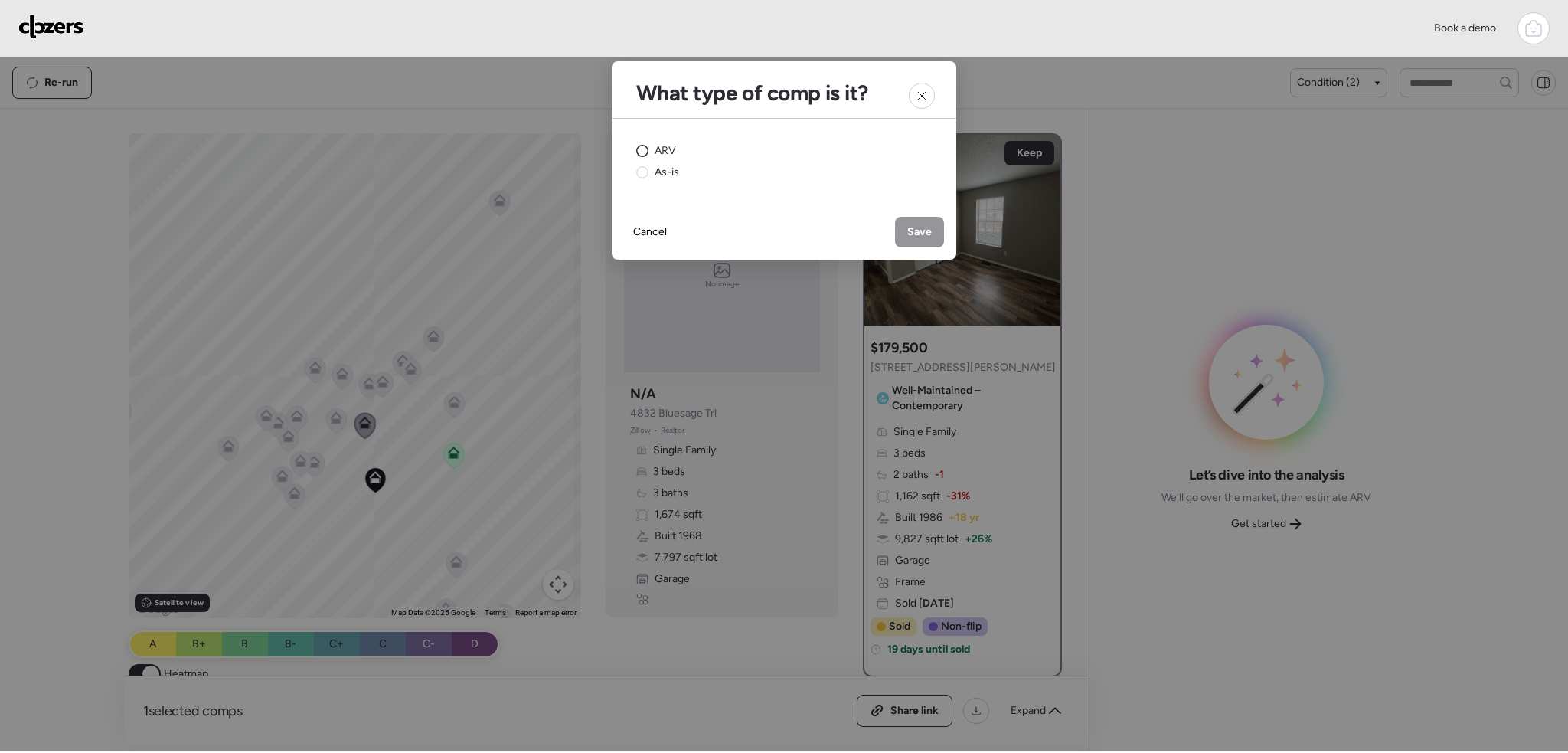
click at [648, 152] on icon at bounding box center [642, 151] width 12 height 12
click at [907, 229] on span "Save" at bounding box center [919, 232] width 25 height 16
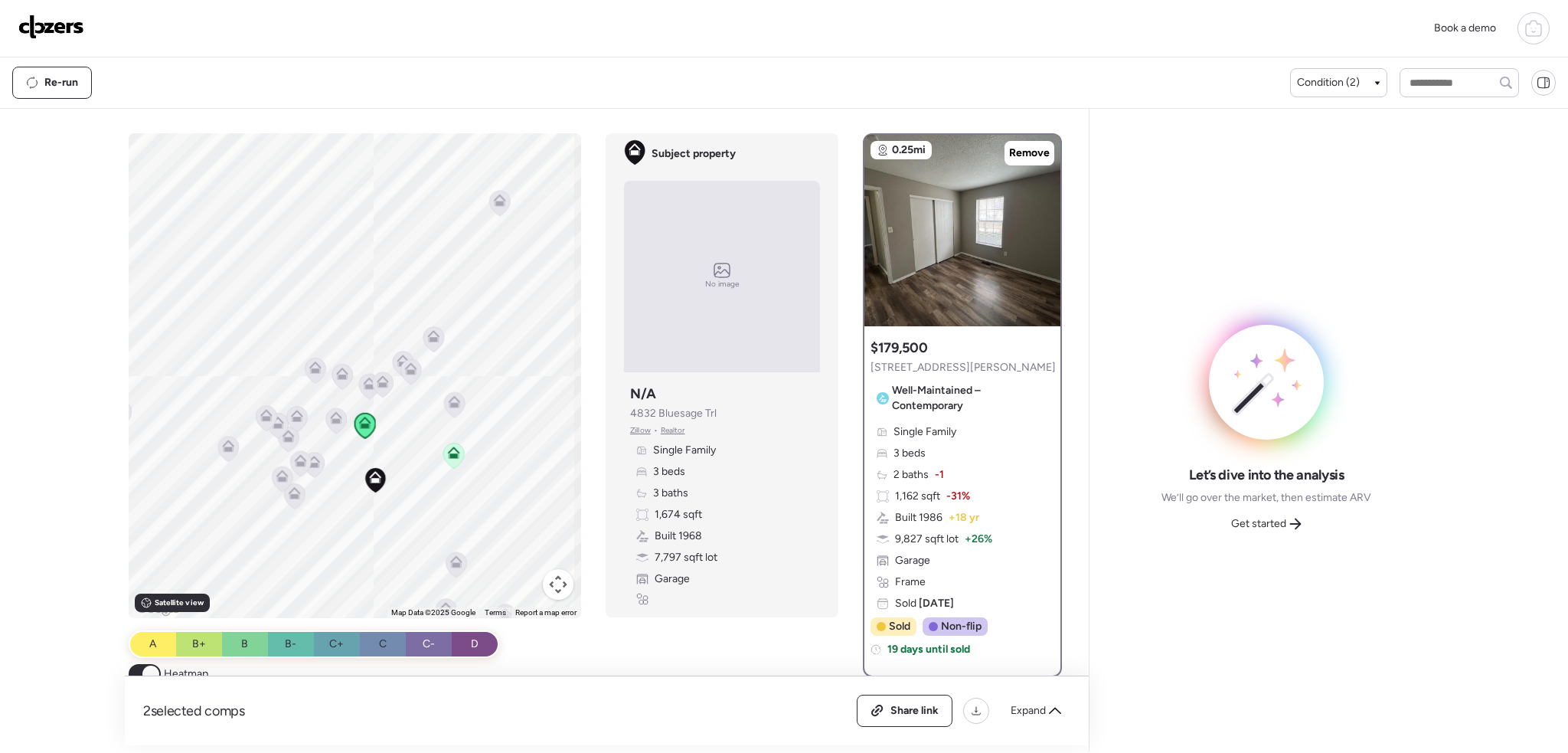
click at [331, 418] on icon at bounding box center [336, 421] width 10 height 5
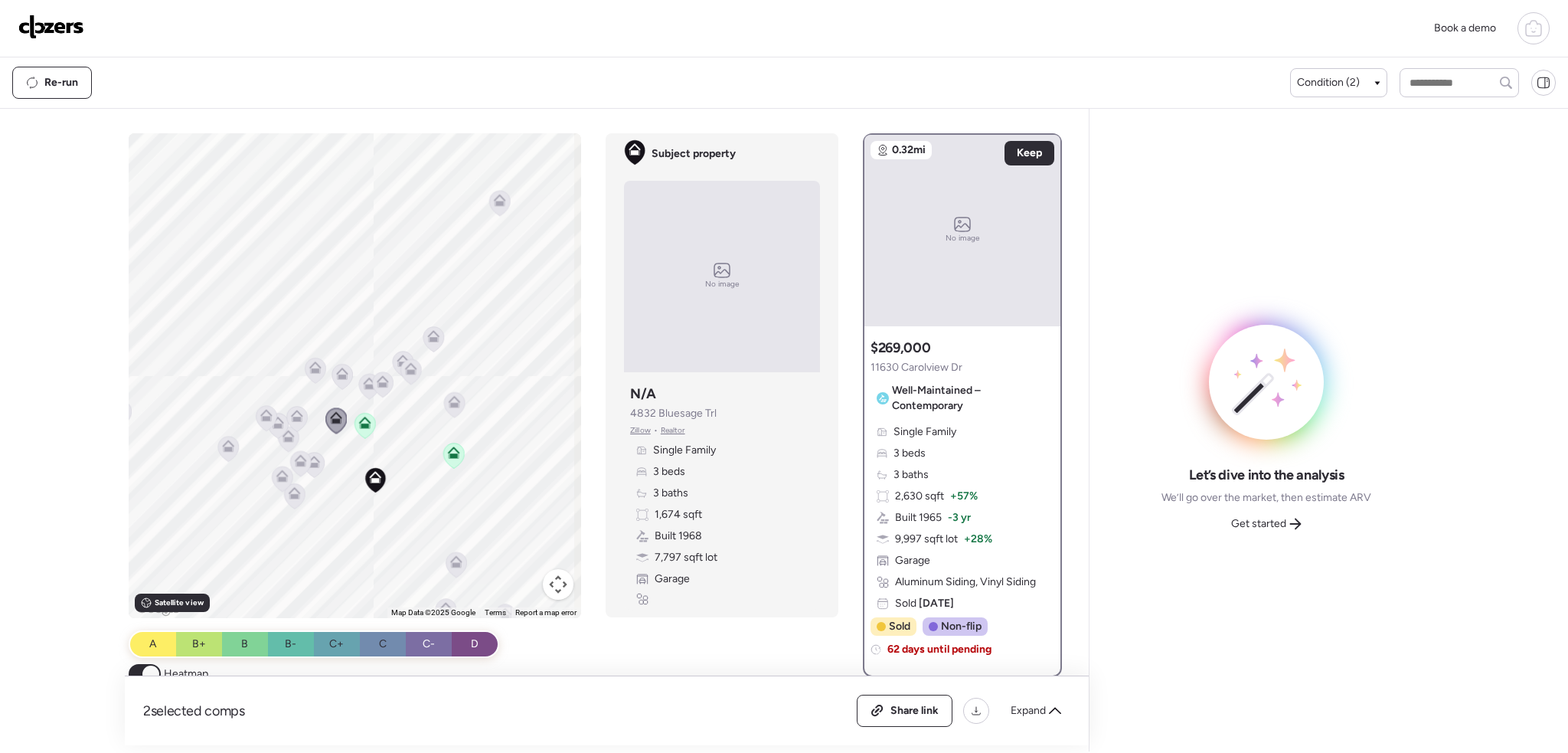
click at [448, 404] on icon at bounding box center [455, 401] width 12 height 12
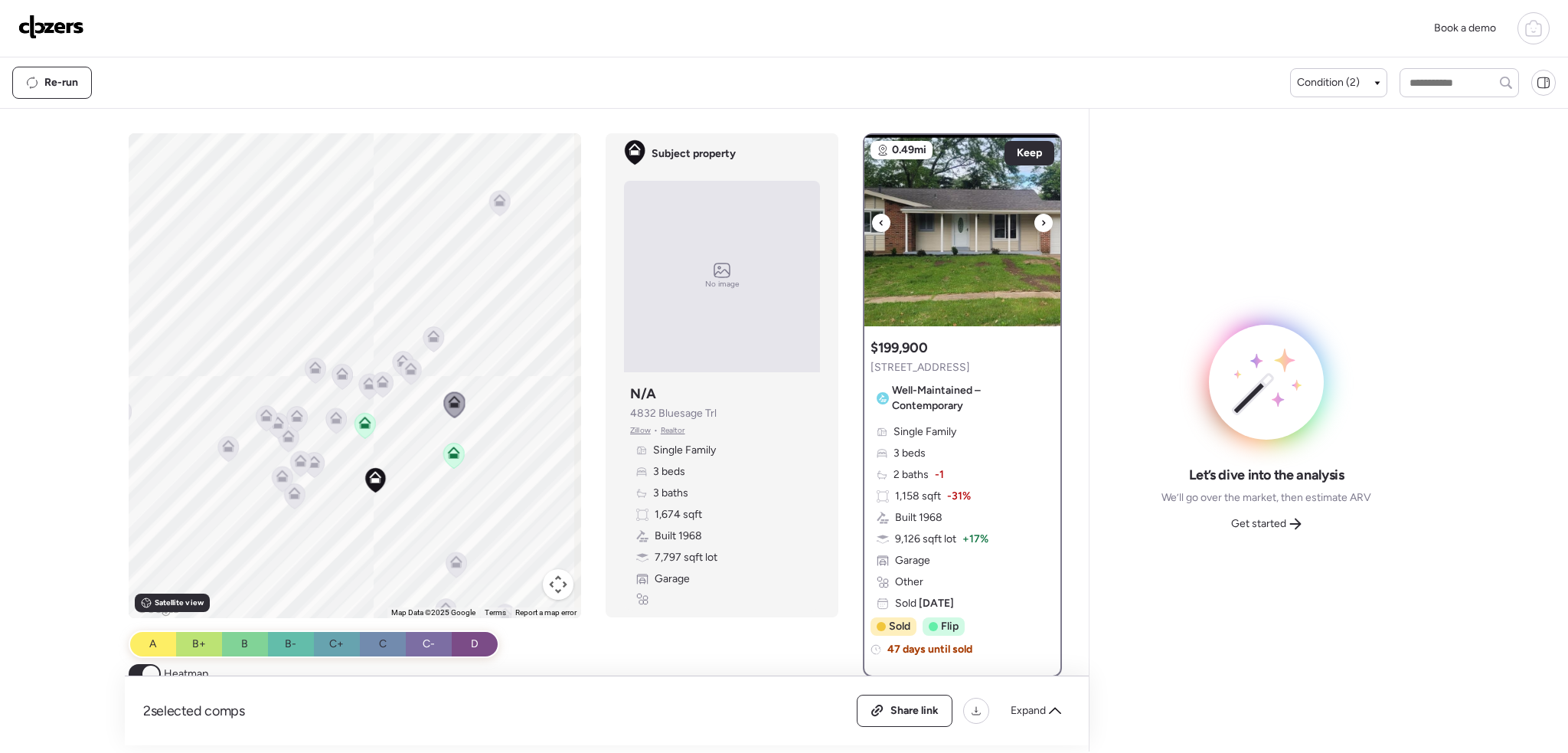
click at [1040, 220] on div at bounding box center [1044, 223] width 19 height 19
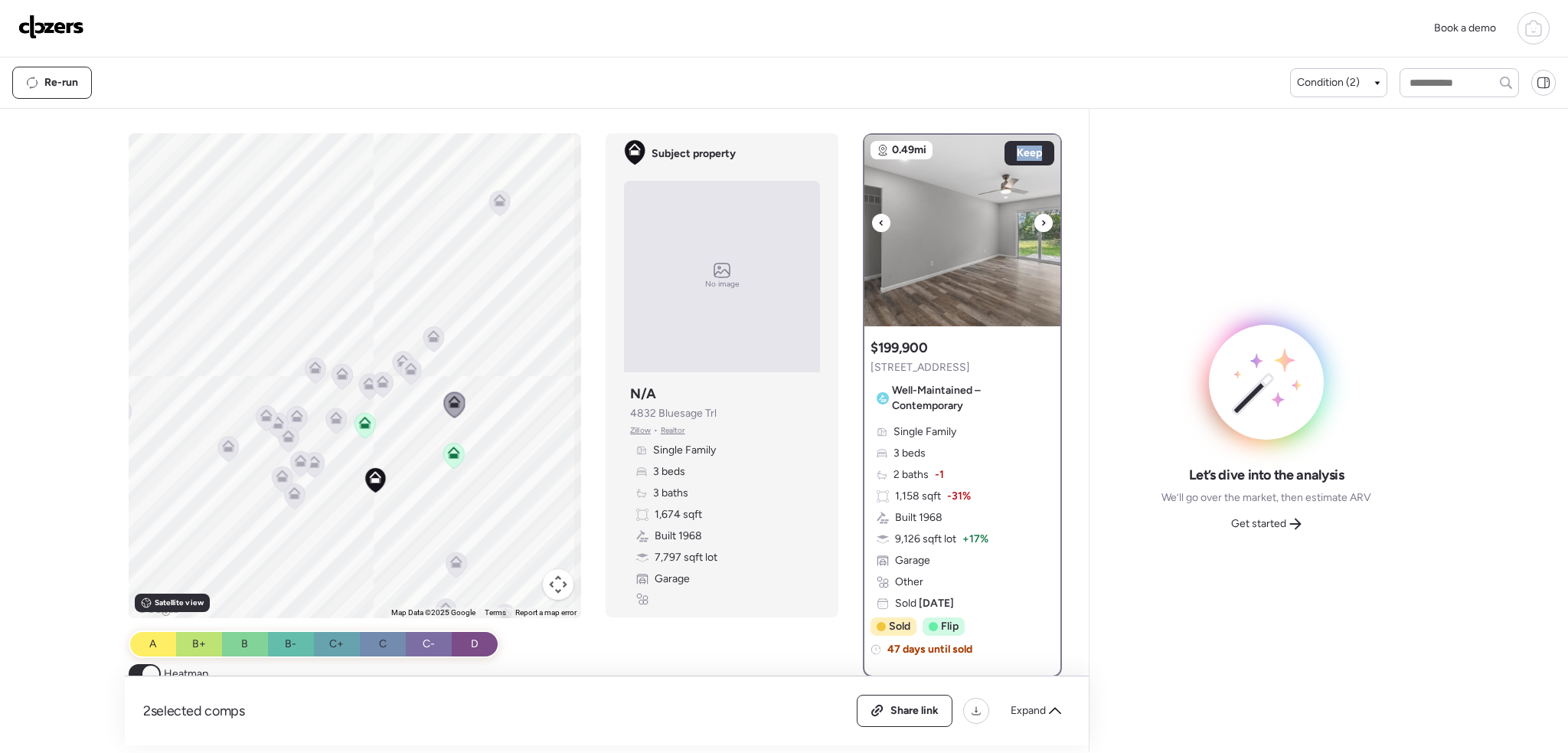
click at [1040, 220] on div at bounding box center [1044, 223] width 19 height 19
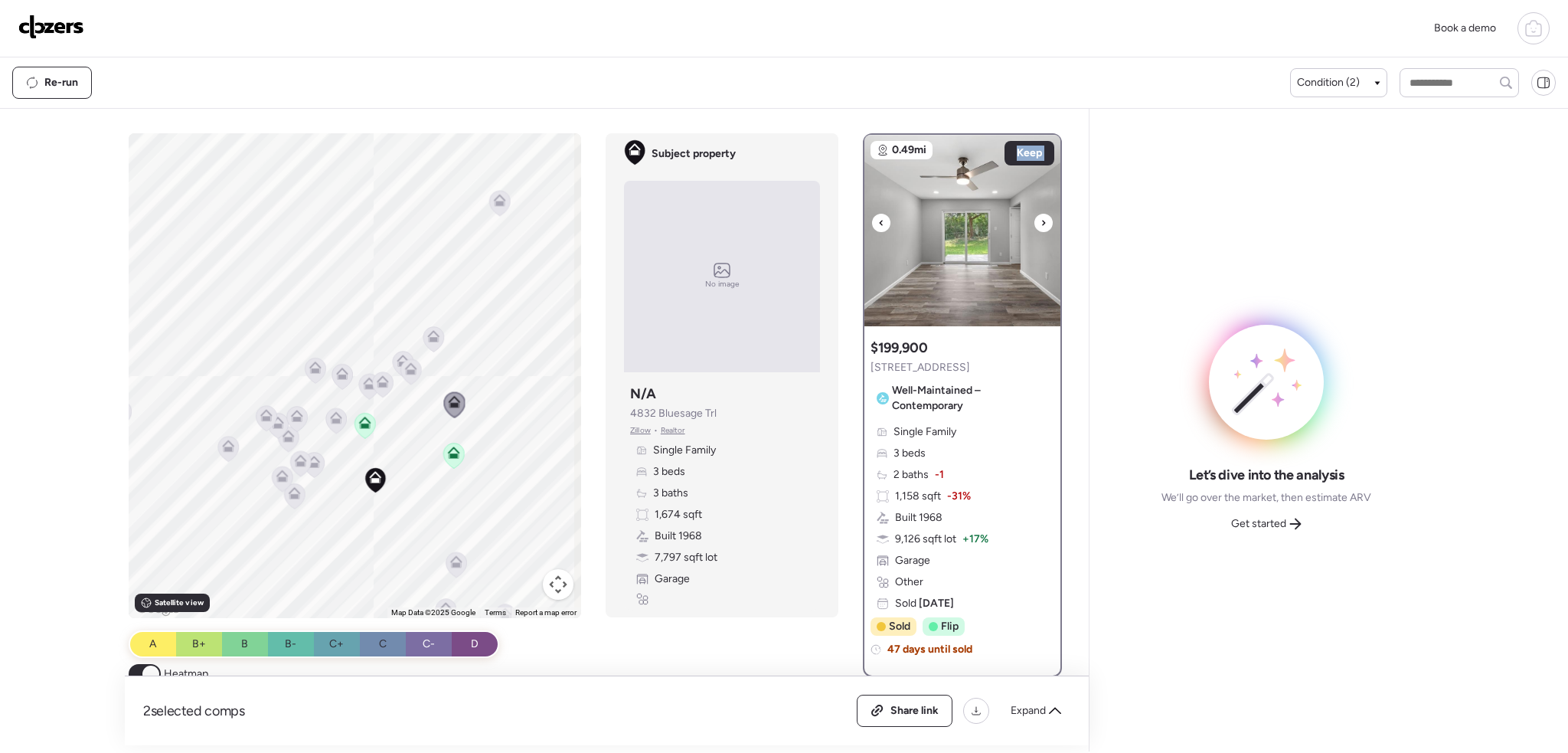
click at [1040, 220] on div at bounding box center [1044, 223] width 19 height 19
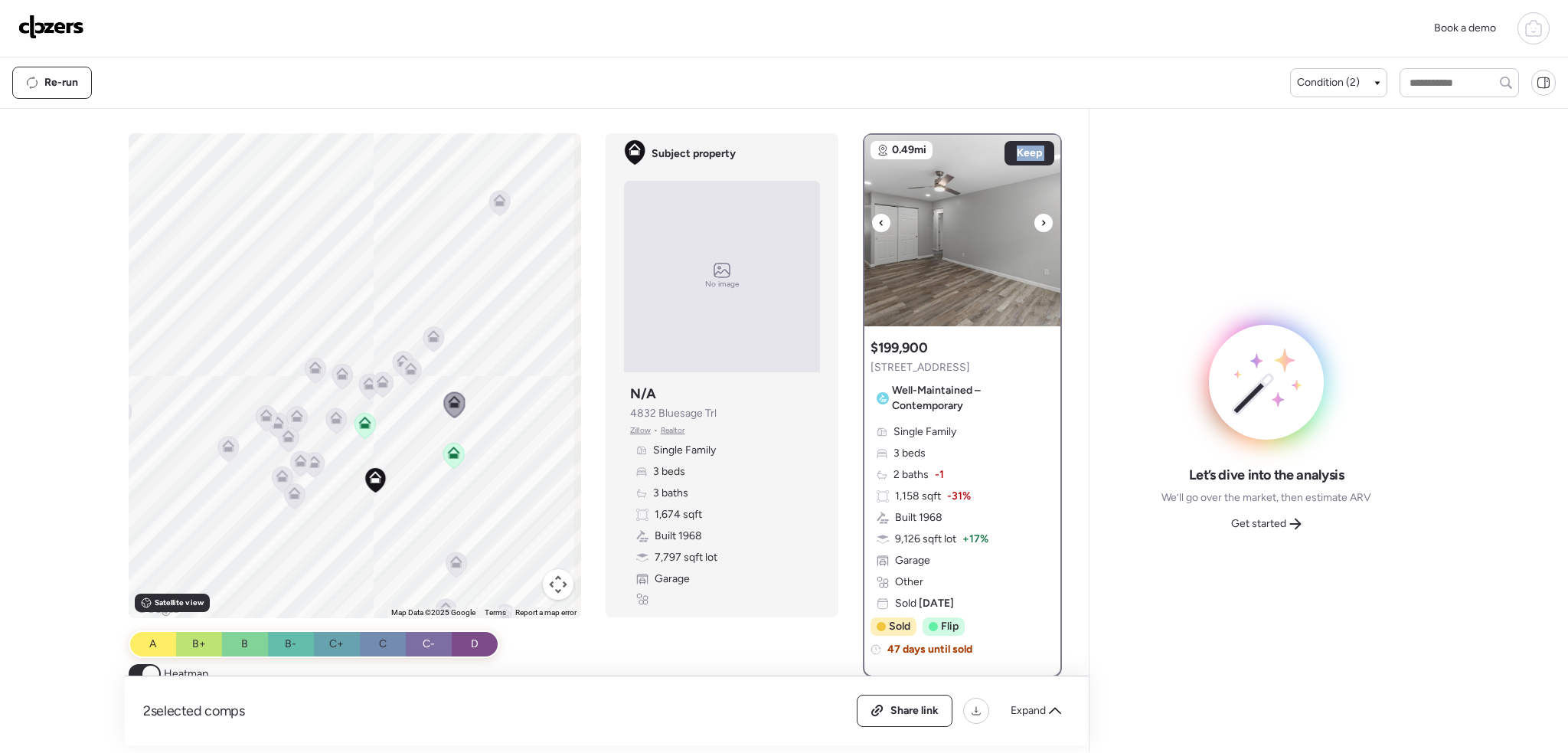
click at [1040, 220] on div at bounding box center [1044, 223] width 19 height 19
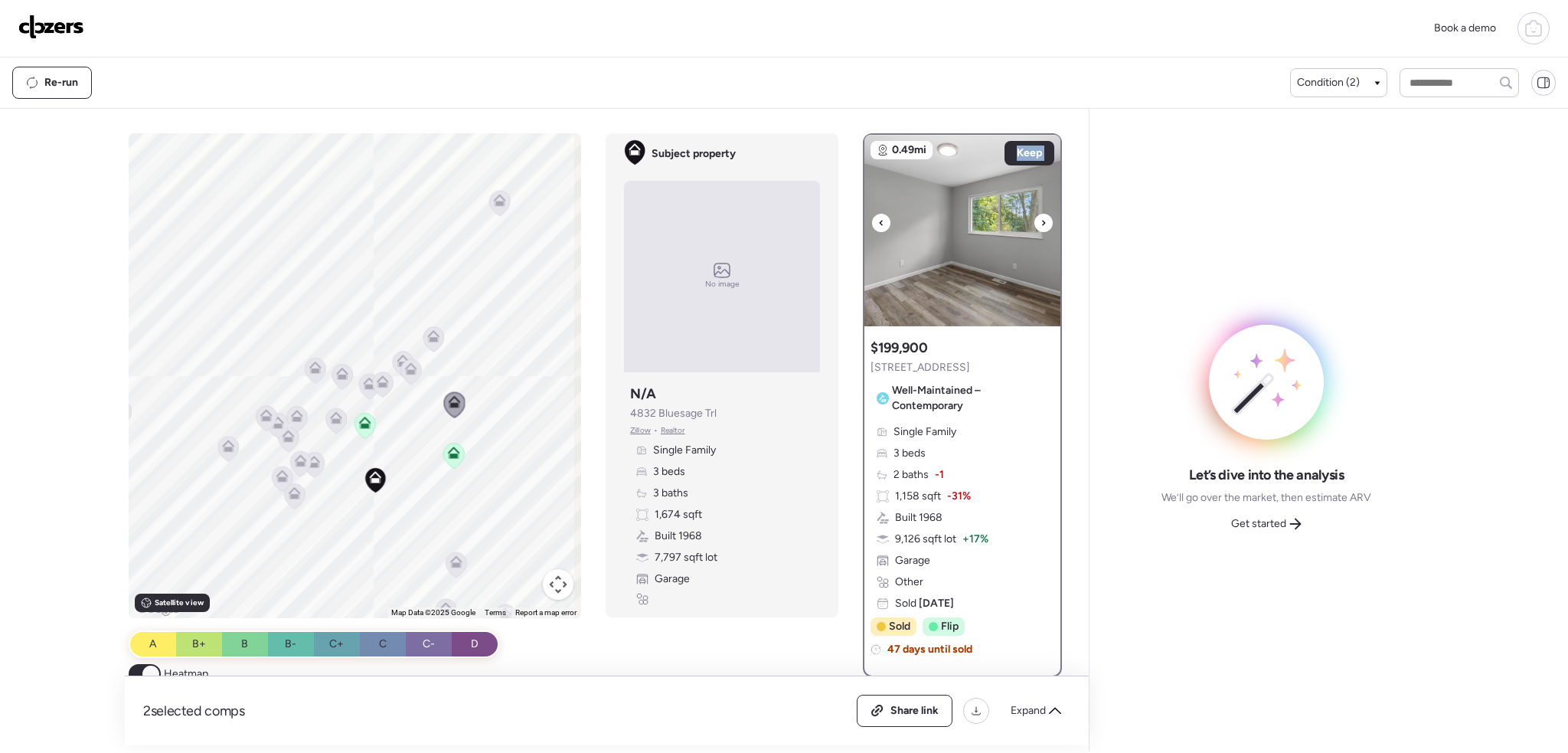
click at [1040, 220] on div at bounding box center [1044, 223] width 19 height 19
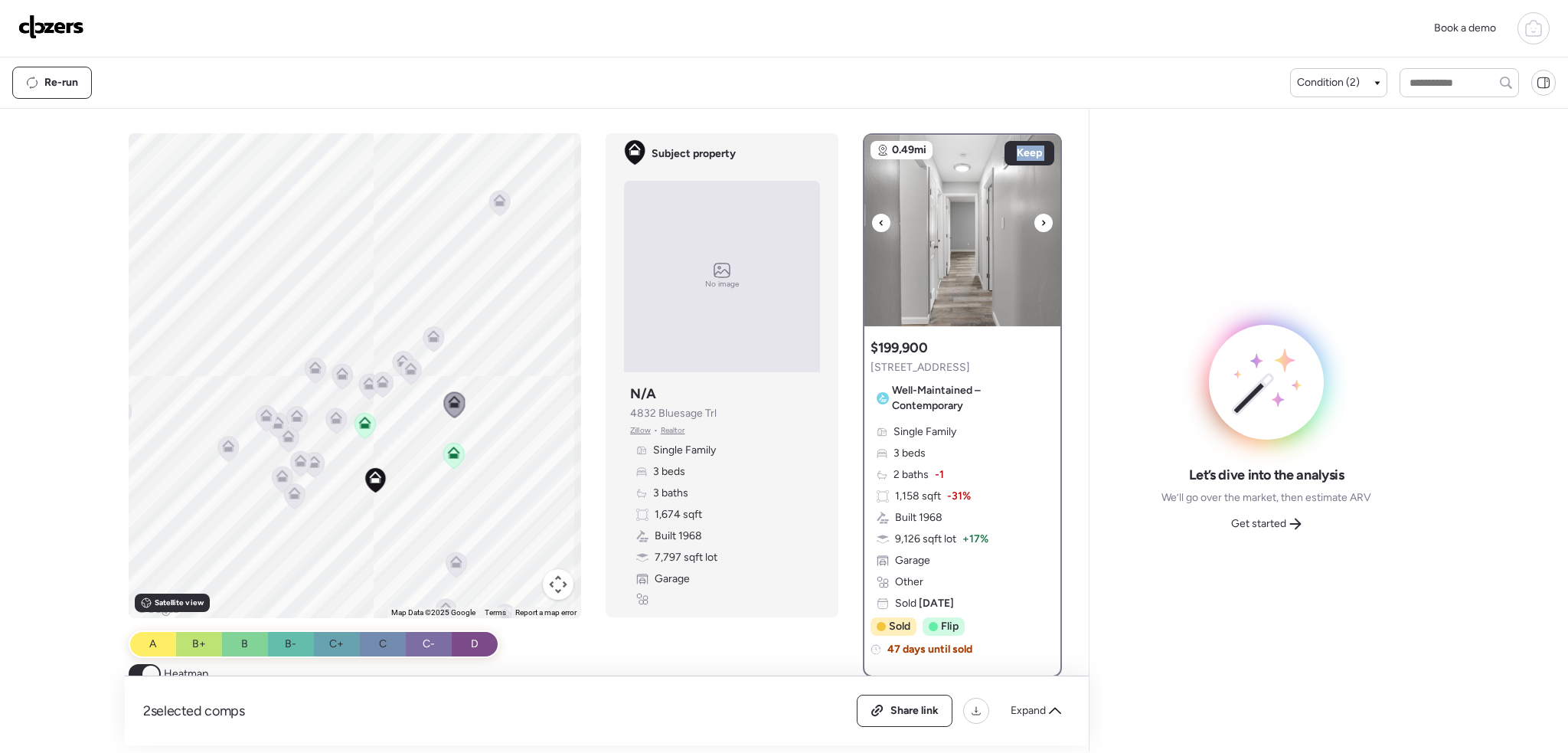
click at [1040, 220] on div at bounding box center [1044, 223] width 19 height 19
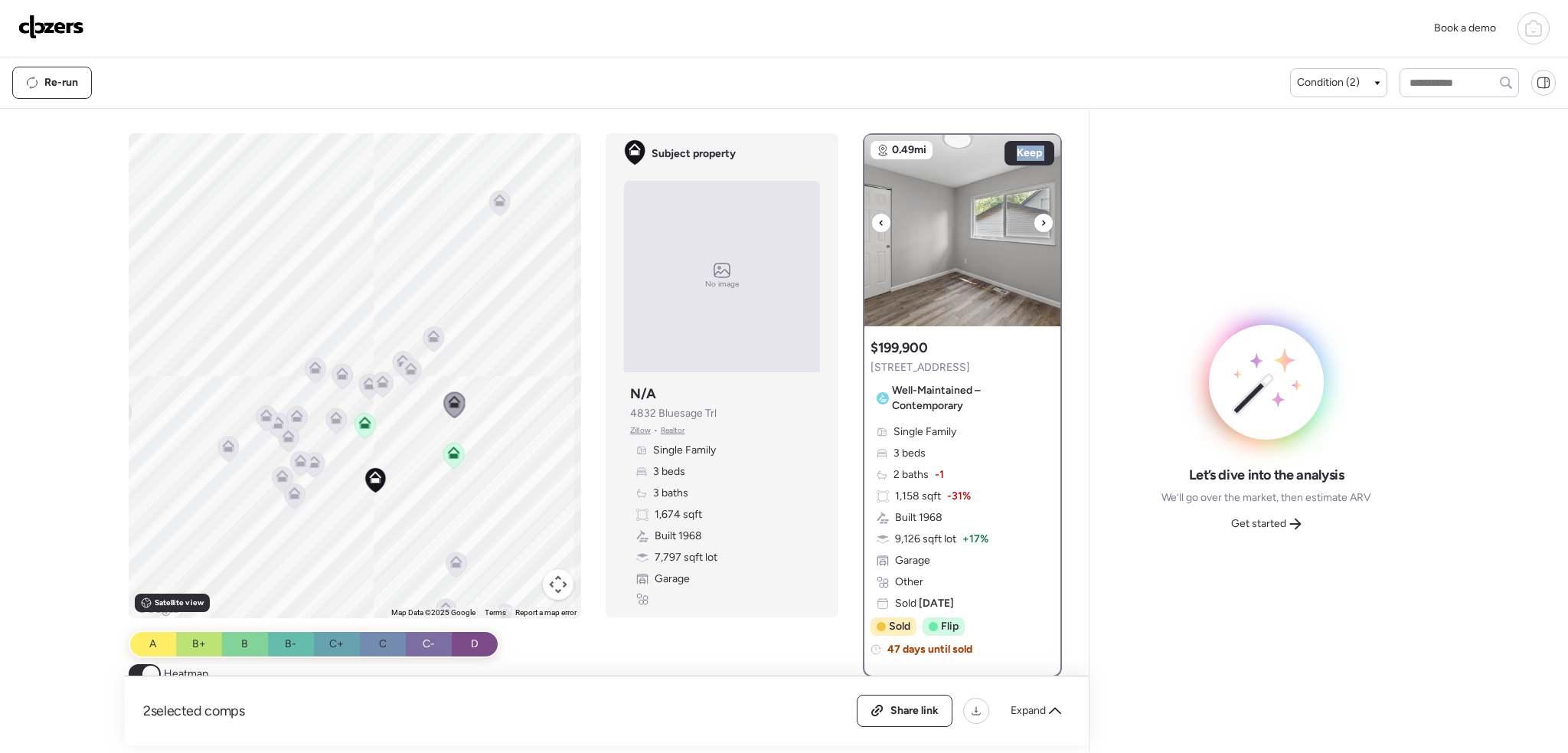
click at [1040, 220] on div at bounding box center [1044, 223] width 19 height 19
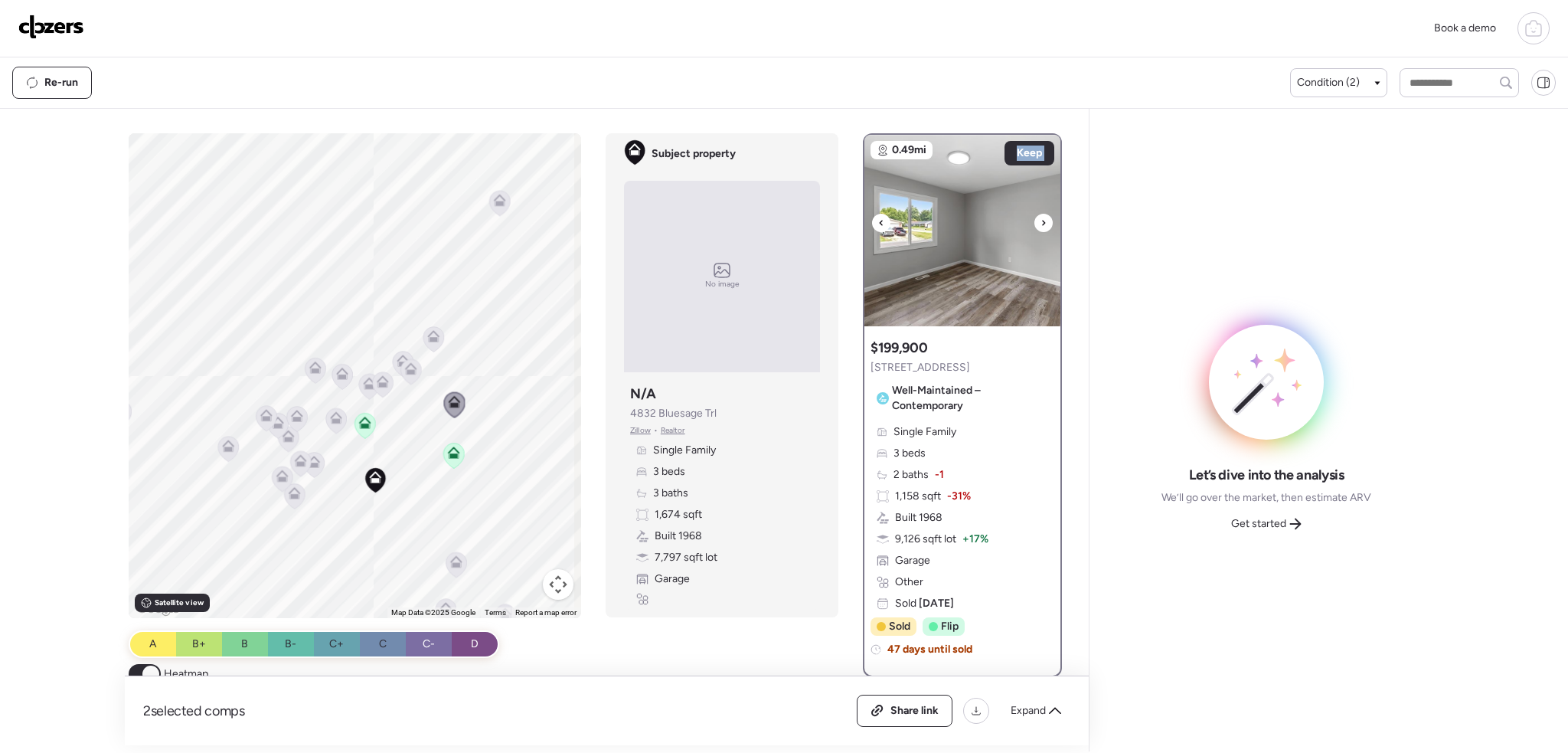
click at [1040, 220] on div at bounding box center [1044, 223] width 19 height 19
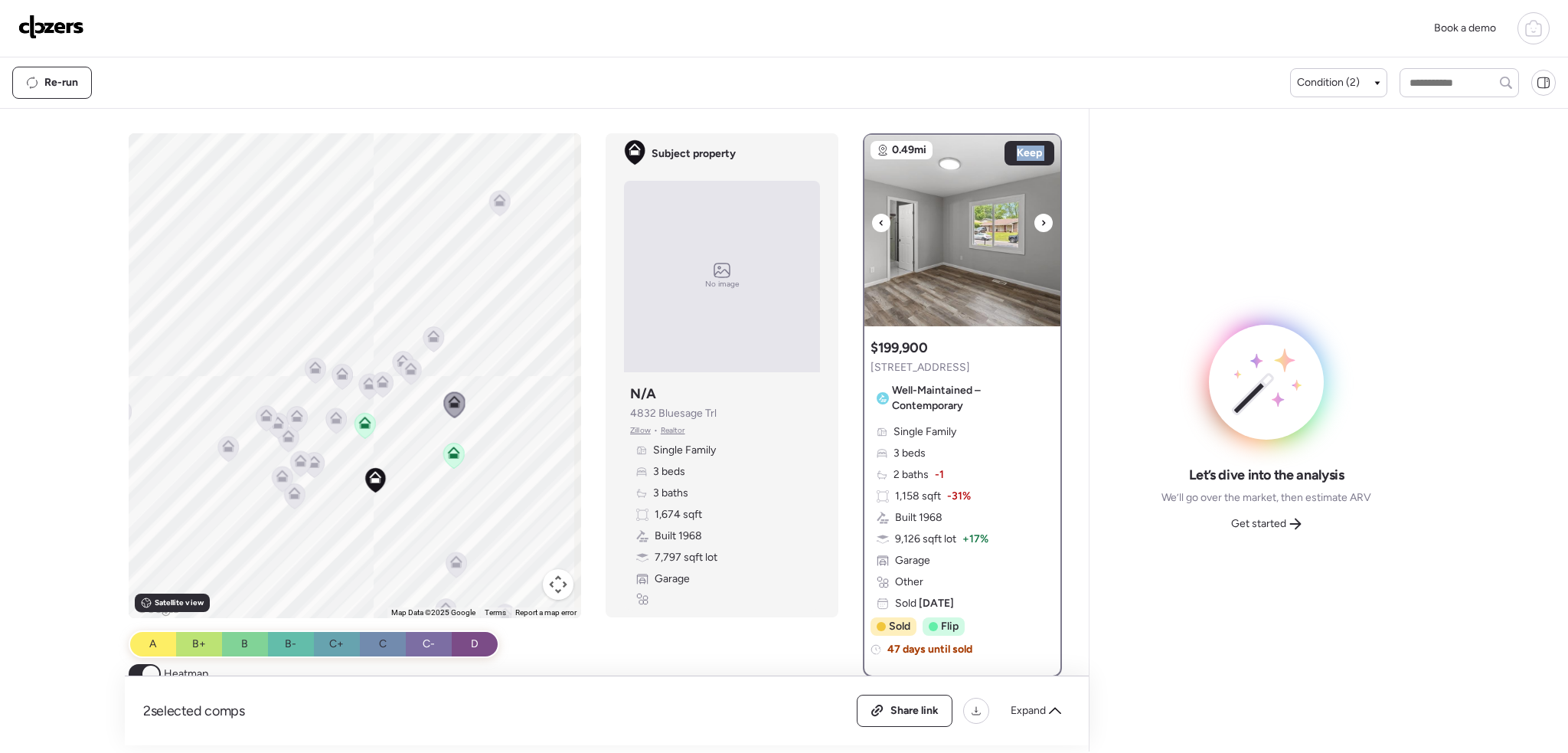
click at [1040, 220] on div at bounding box center [1044, 223] width 19 height 19
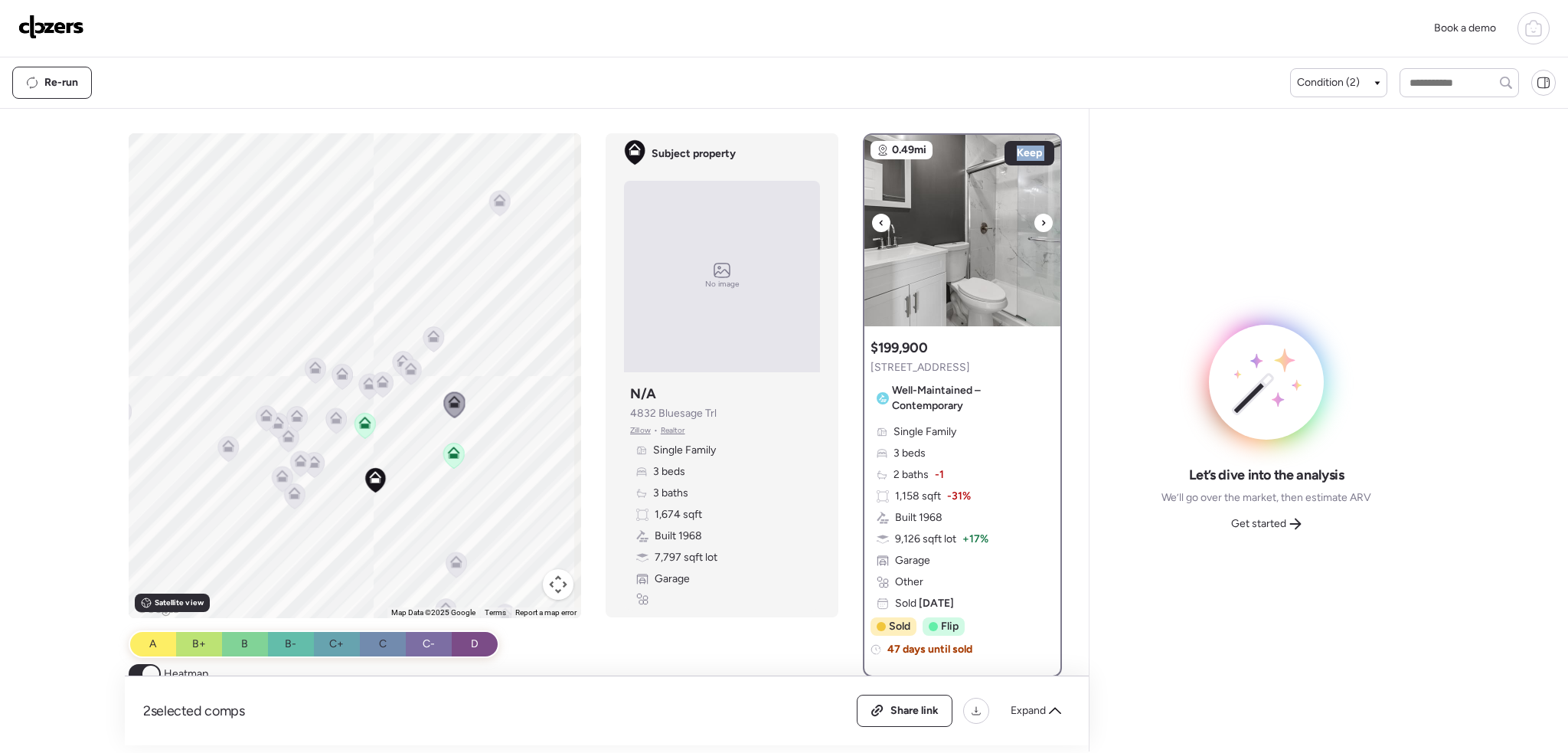
click at [1040, 220] on div at bounding box center [1044, 223] width 19 height 19
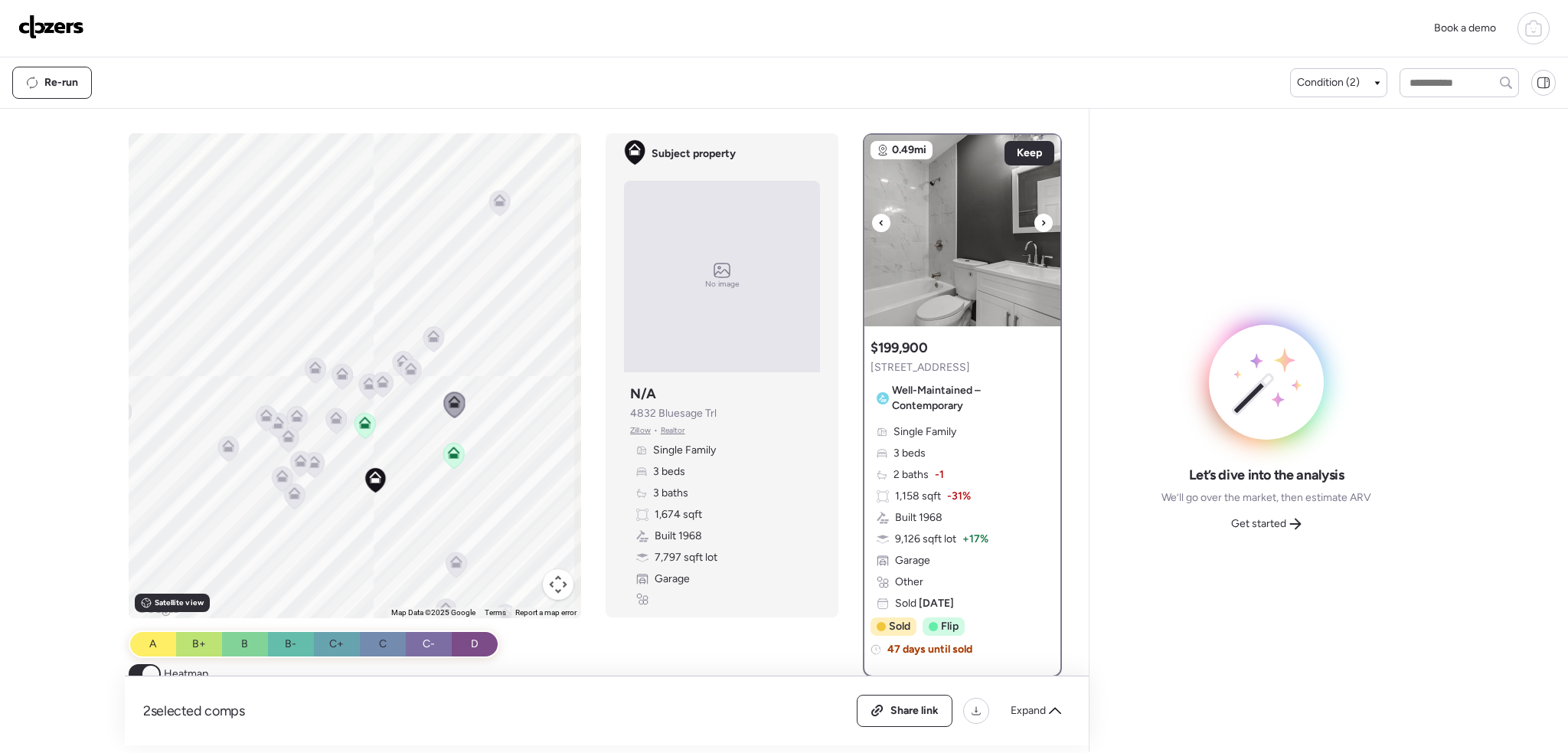
click at [1040, 220] on div at bounding box center [1044, 223] width 19 height 19
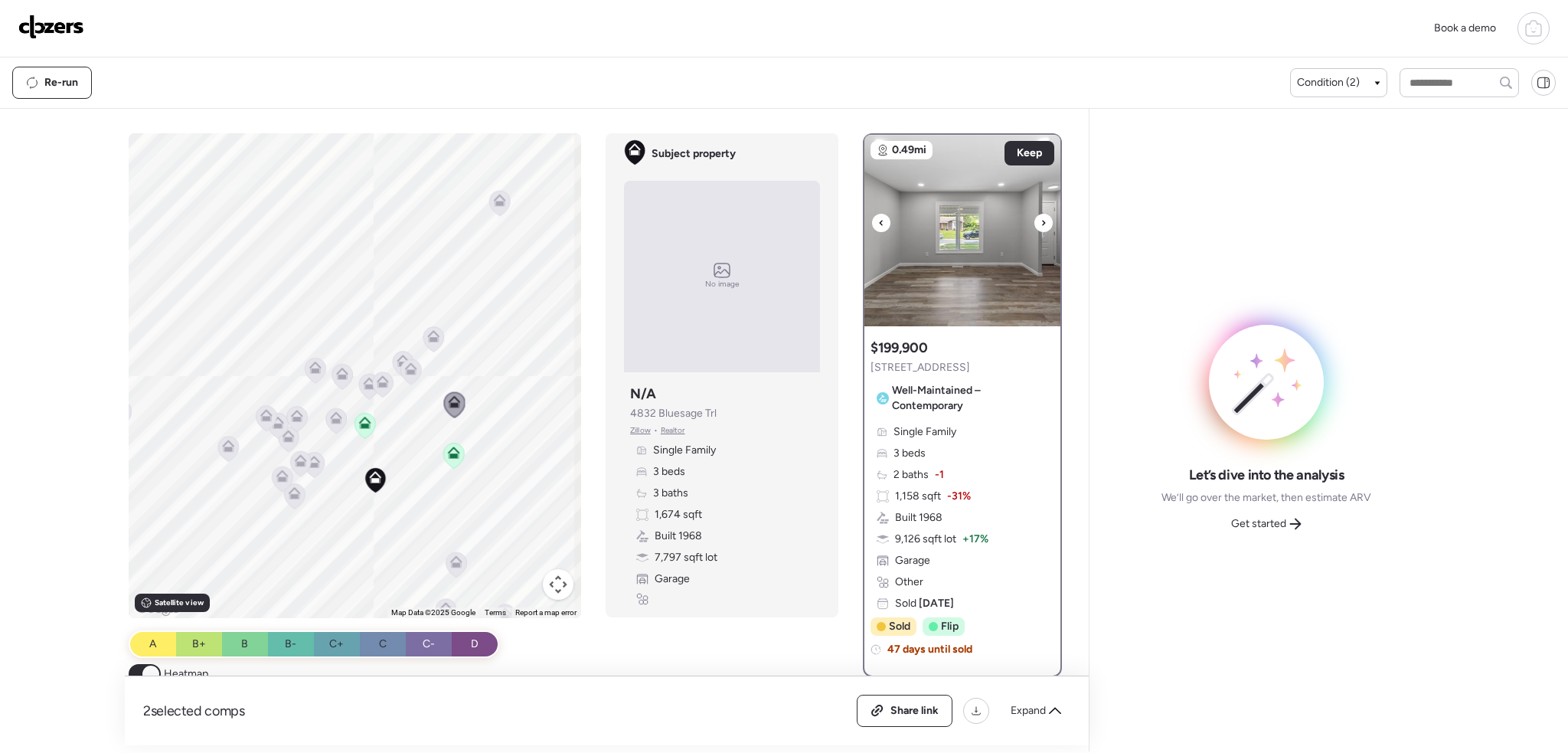
click at [1040, 220] on div at bounding box center [1044, 223] width 19 height 19
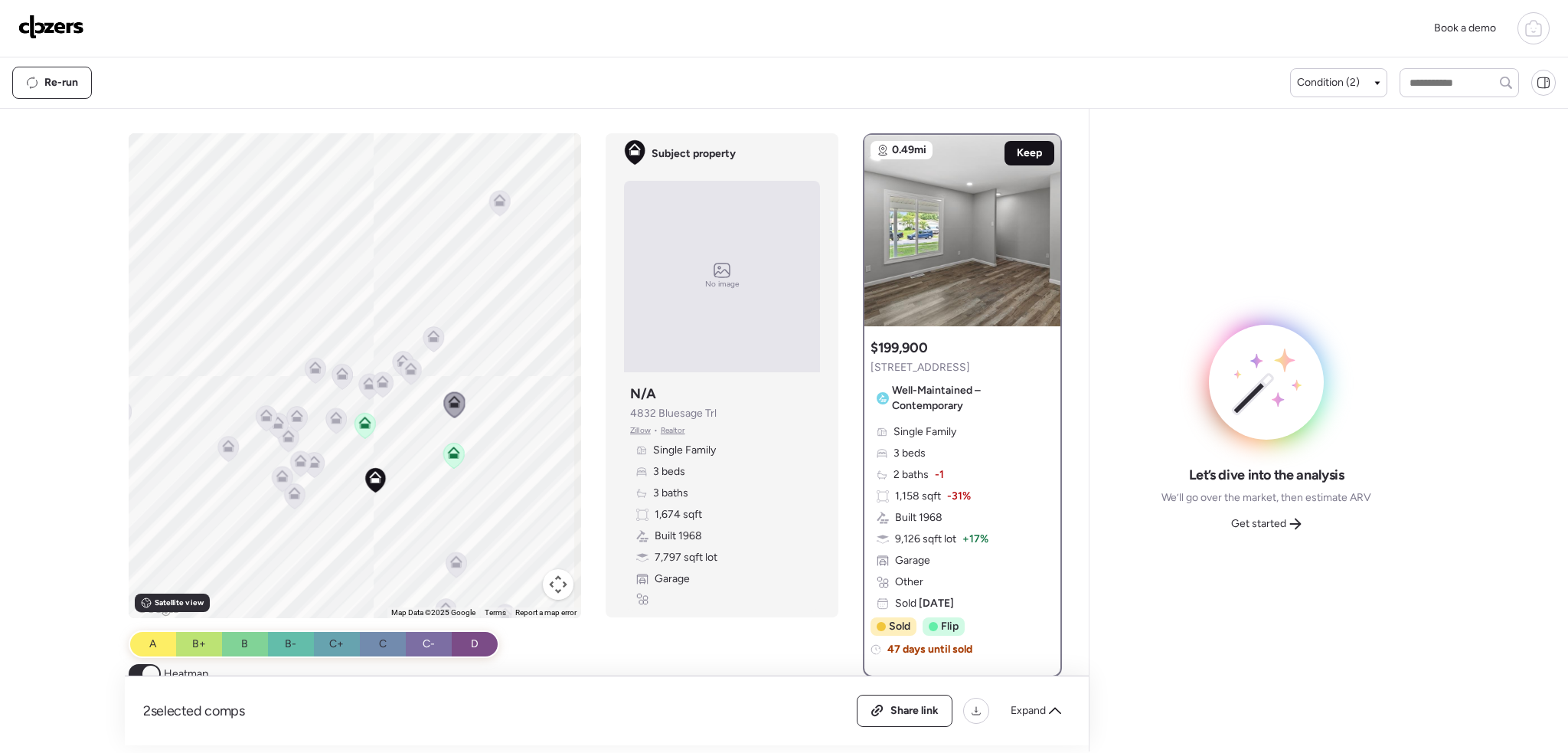
click at [1033, 145] on span "Keep" at bounding box center [1029, 153] width 26 height 16
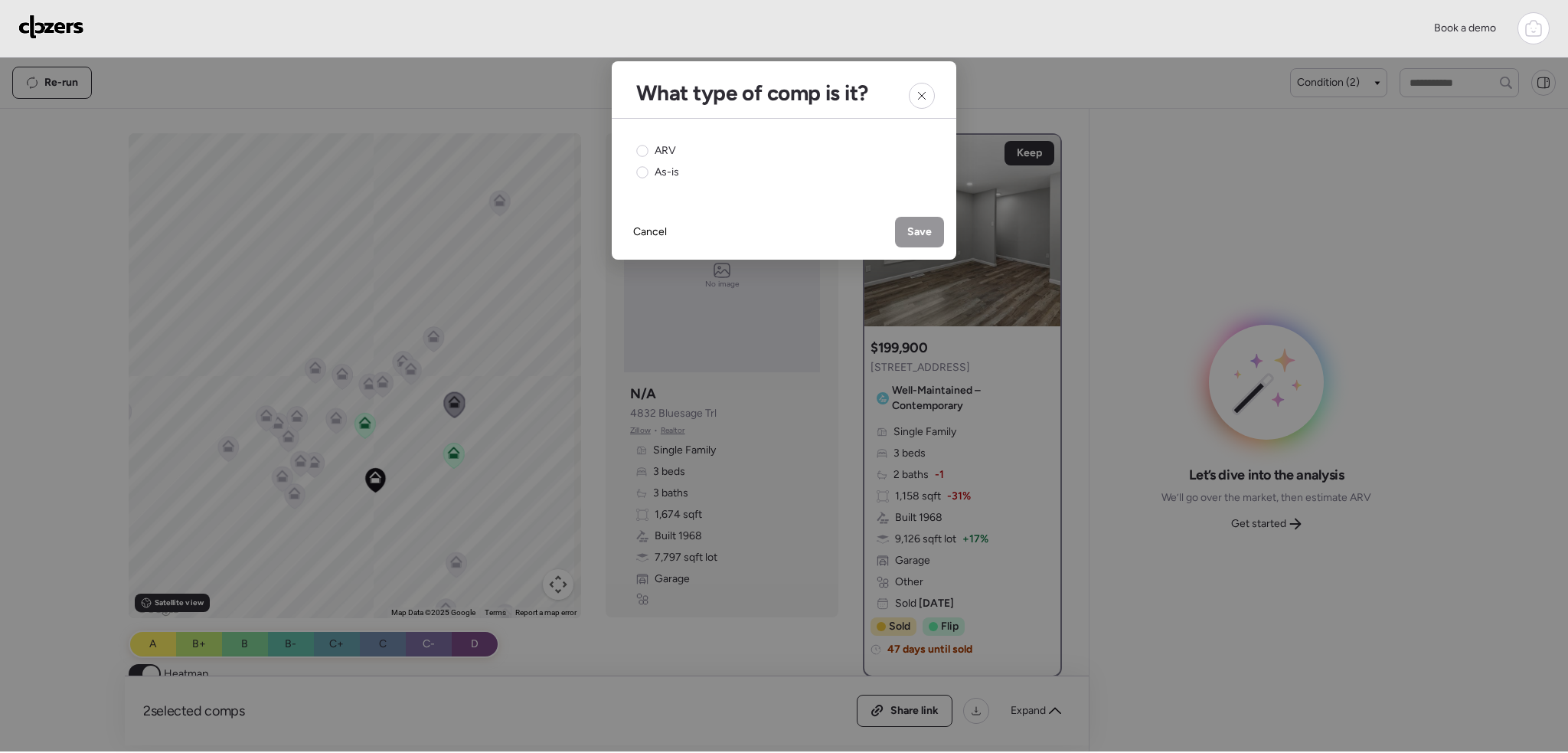
drag, startPoint x: 671, startPoint y: 144, endPoint x: 727, endPoint y: 165, distance: 59.8
click at [676, 146] on div "ARV As-is" at bounding box center [784, 161] width 296 height 36
click at [646, 153] on icon at bounding box center [642, 151] width 12 height 12
drag, startPoint x: 916, startPoint y: 228, endPoint x: 919, endPoint y: 244, distance: 16.3
click at [916, 229] on span "Save" at bounding box center [919, 232] width 25 height 16
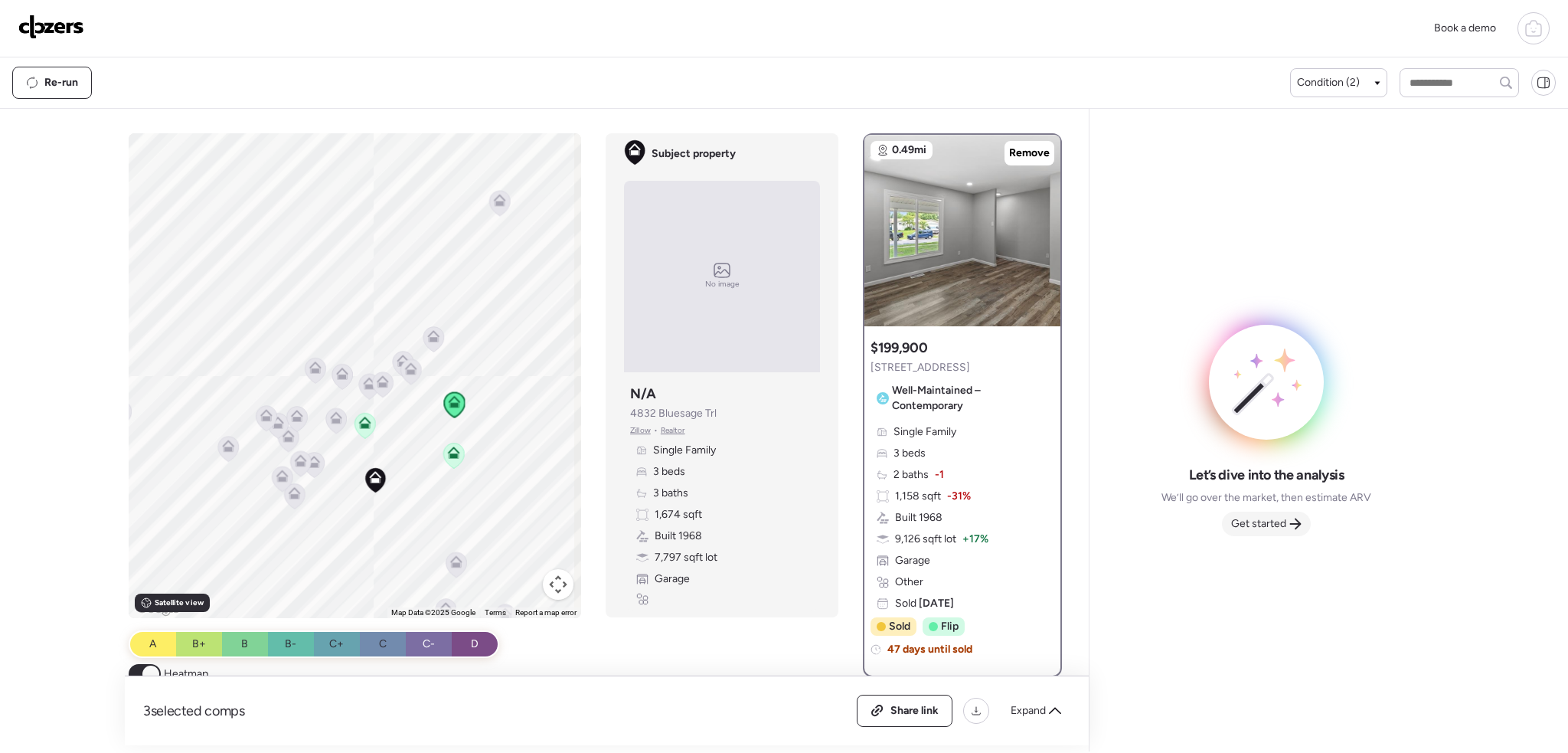
click at [1271, 525] on span "Get started" at bounding box center [1258, 524] width 55 height 16
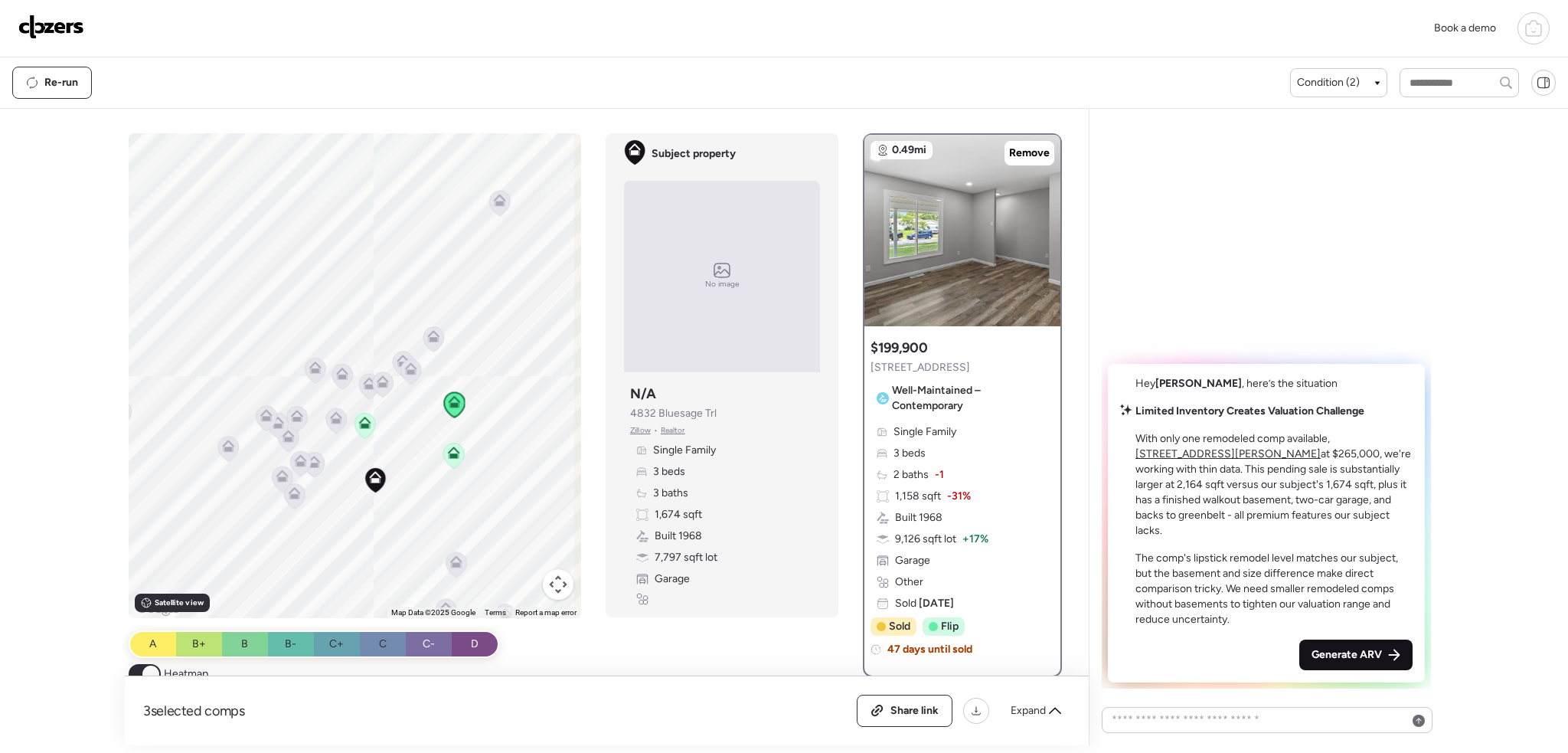
click at [1341, 655] on span "Generate ARV" at bounding box center [1346, 655] width 71 height 16
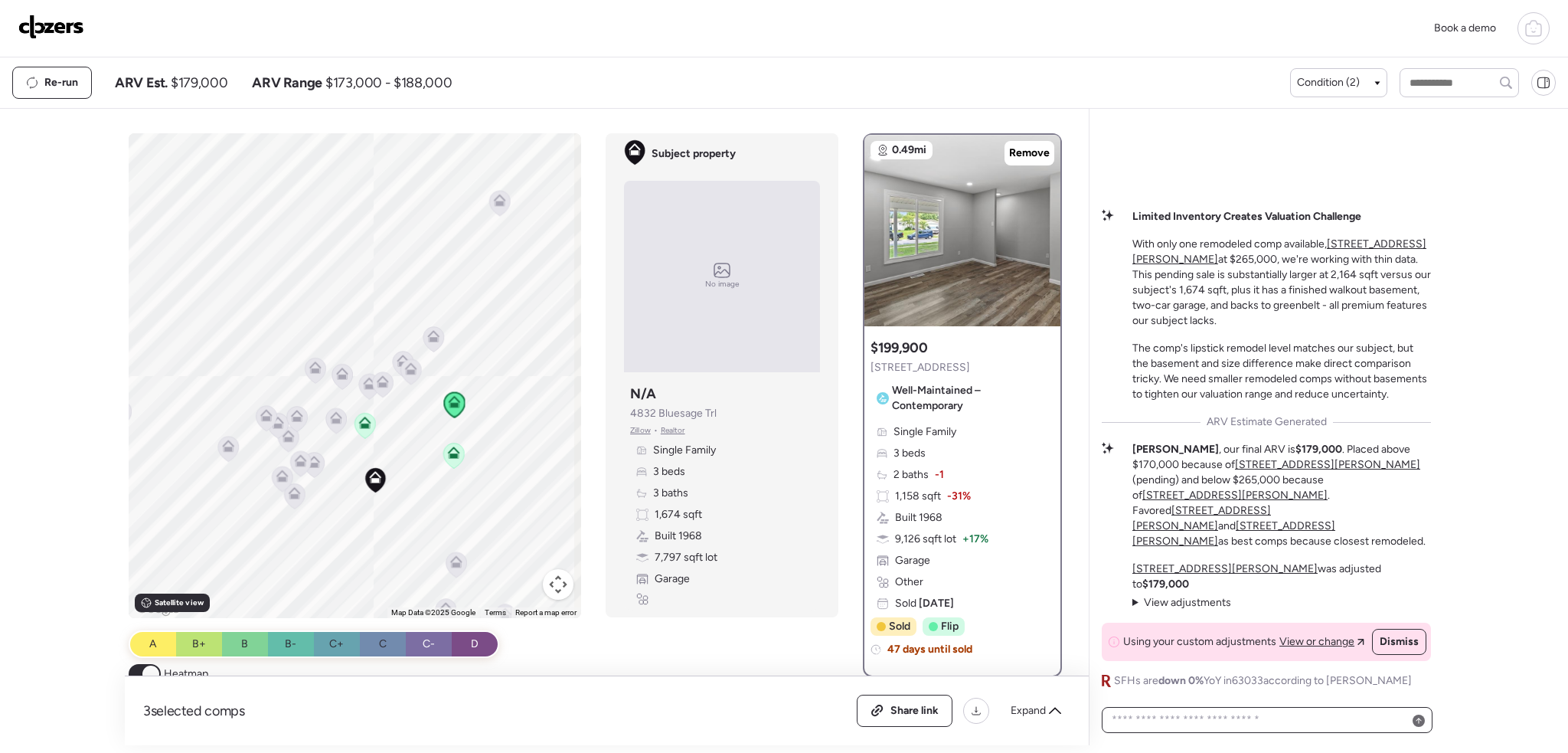
click at [1255, 710] on textarea at bounding box center [1267, 720] width 317 height 22
type textarea "**********"
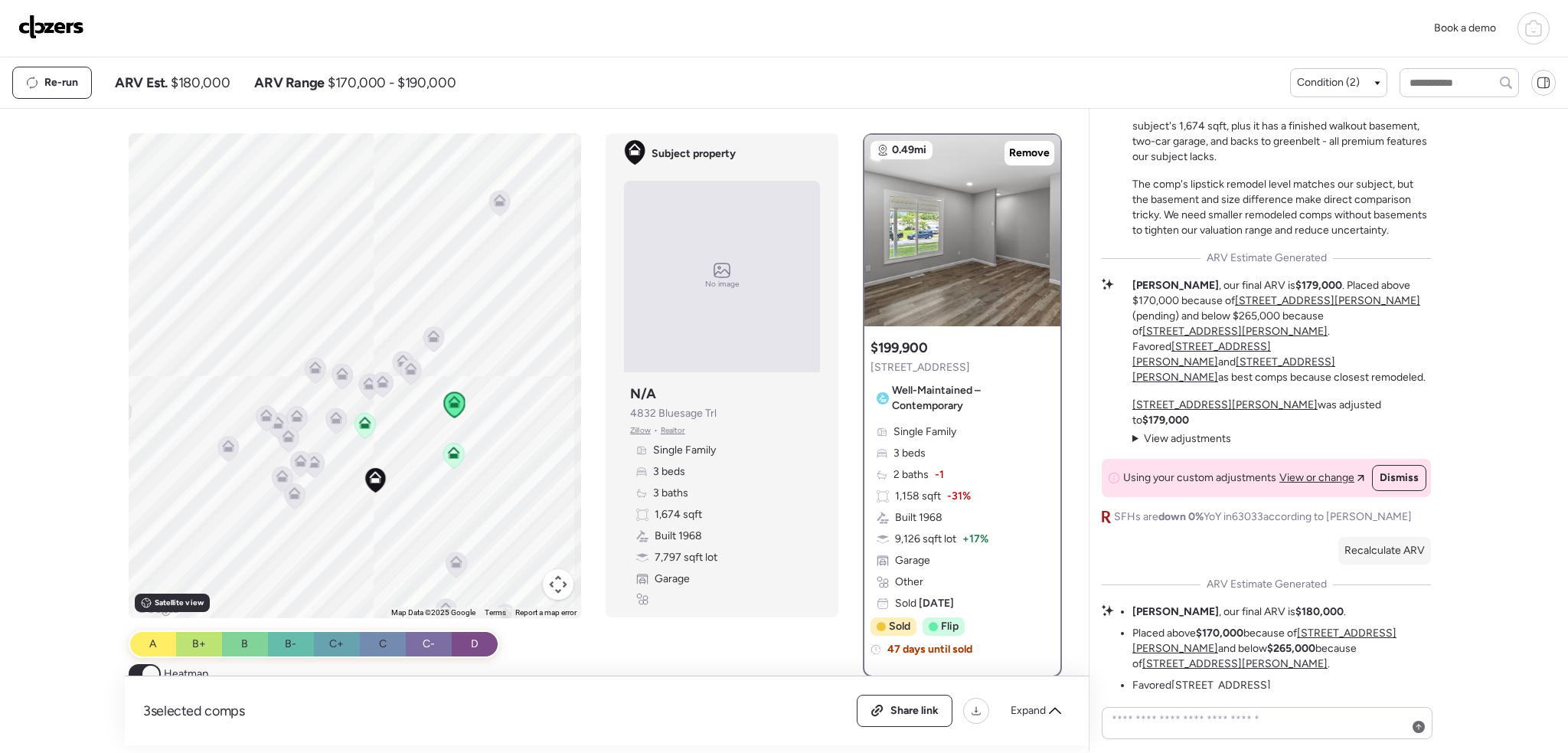
scroll to position [-293, 0]
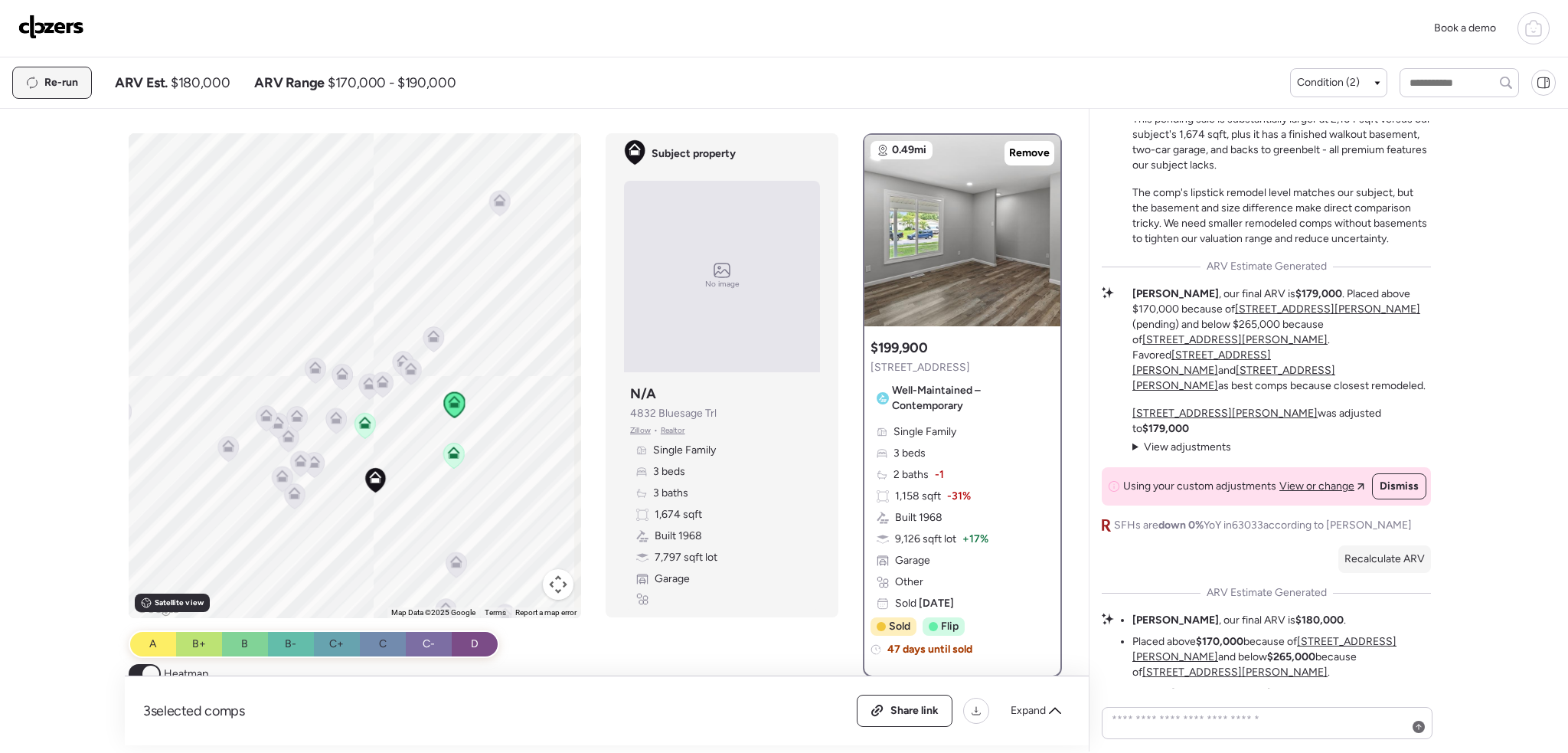
click at [61, 83] on span "Re-run" at bounding box center [61, 83] width 33 height 16
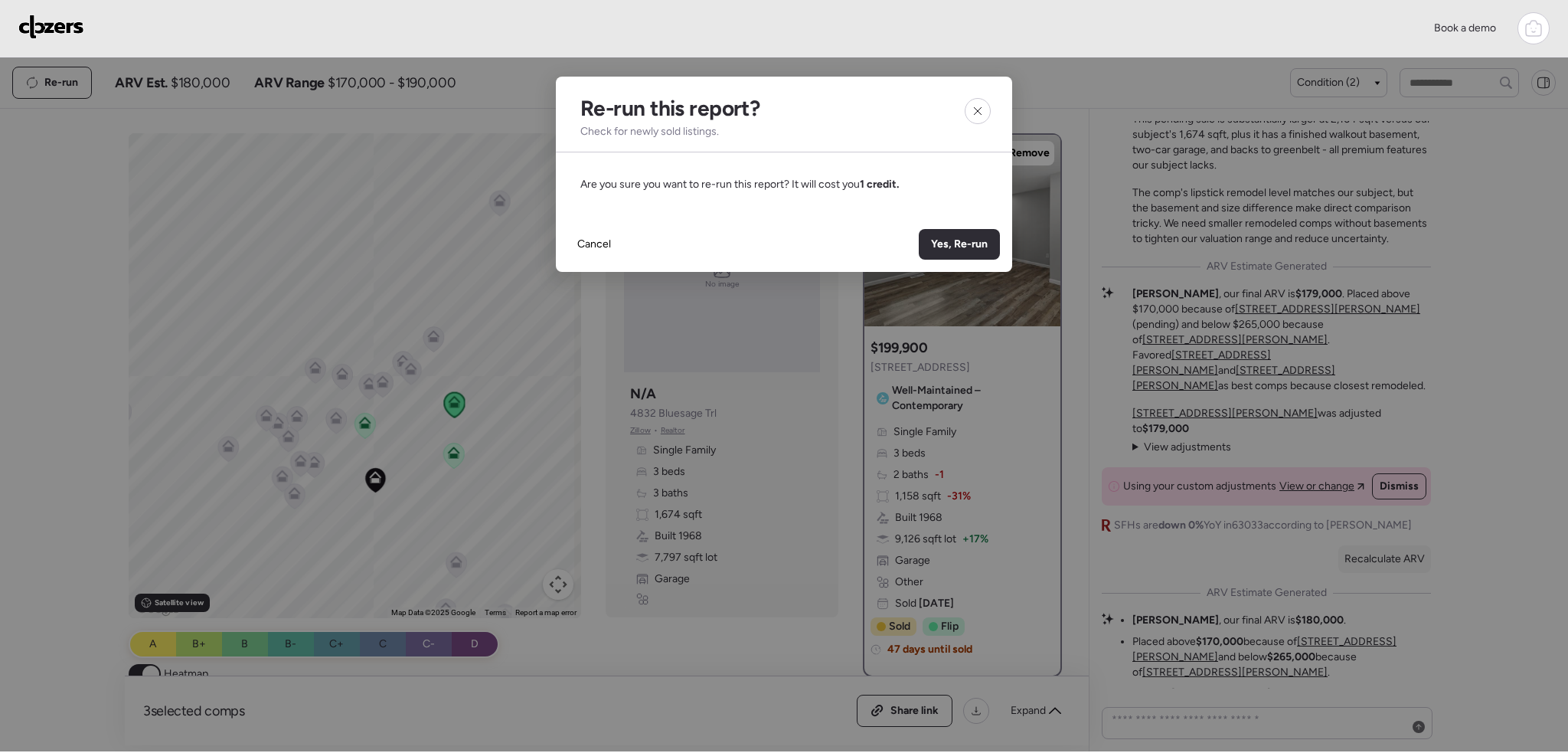
click at [967, 106] on div at bounding box center [978, 111] width 26 height 26
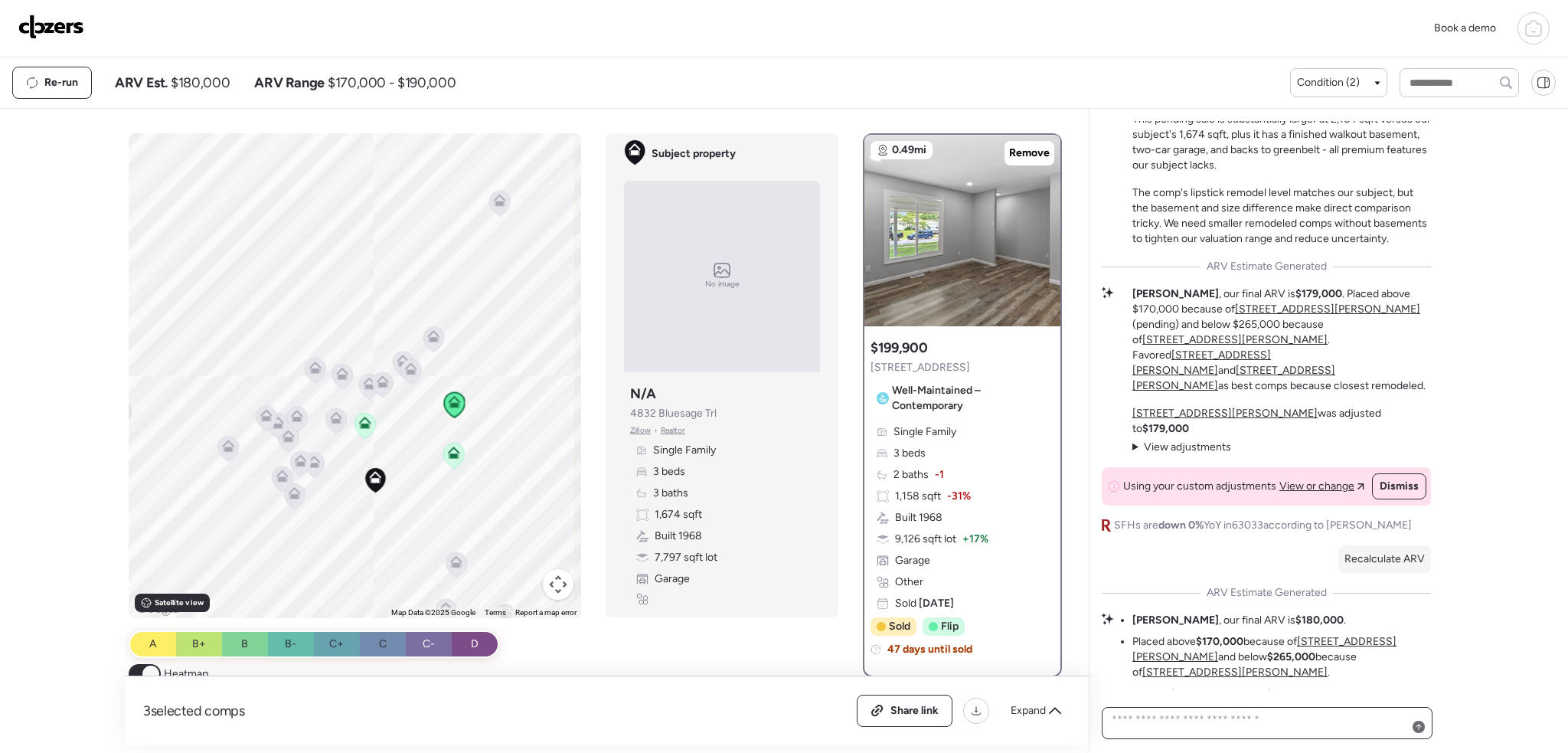
click at [1222, 731] on textarea at bounding box center [1267, 724] width 317 height 28
type textarea "**********"
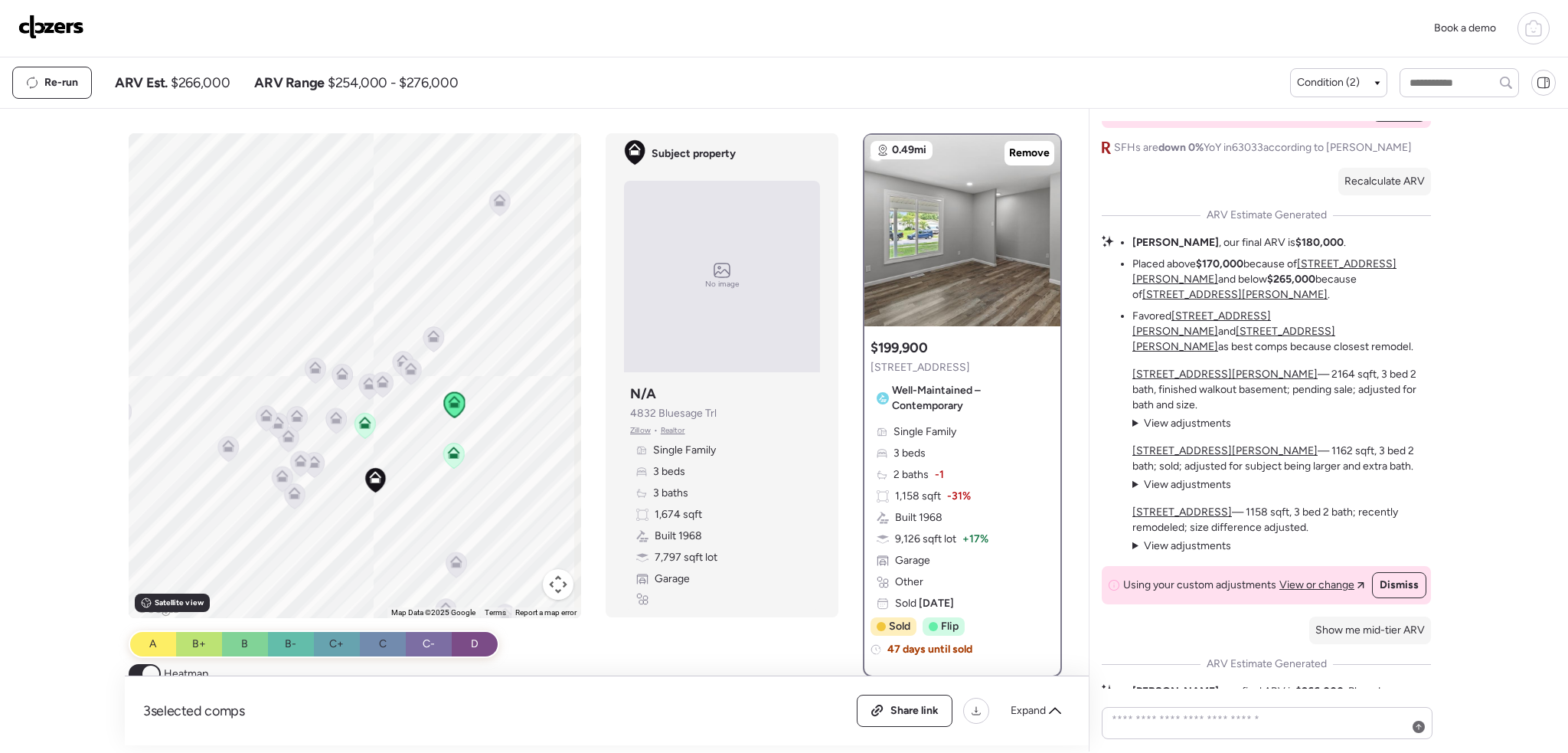
scroll to position [0, 0]
